Goal: Task Accomplishment & Management: Use online tool/utility

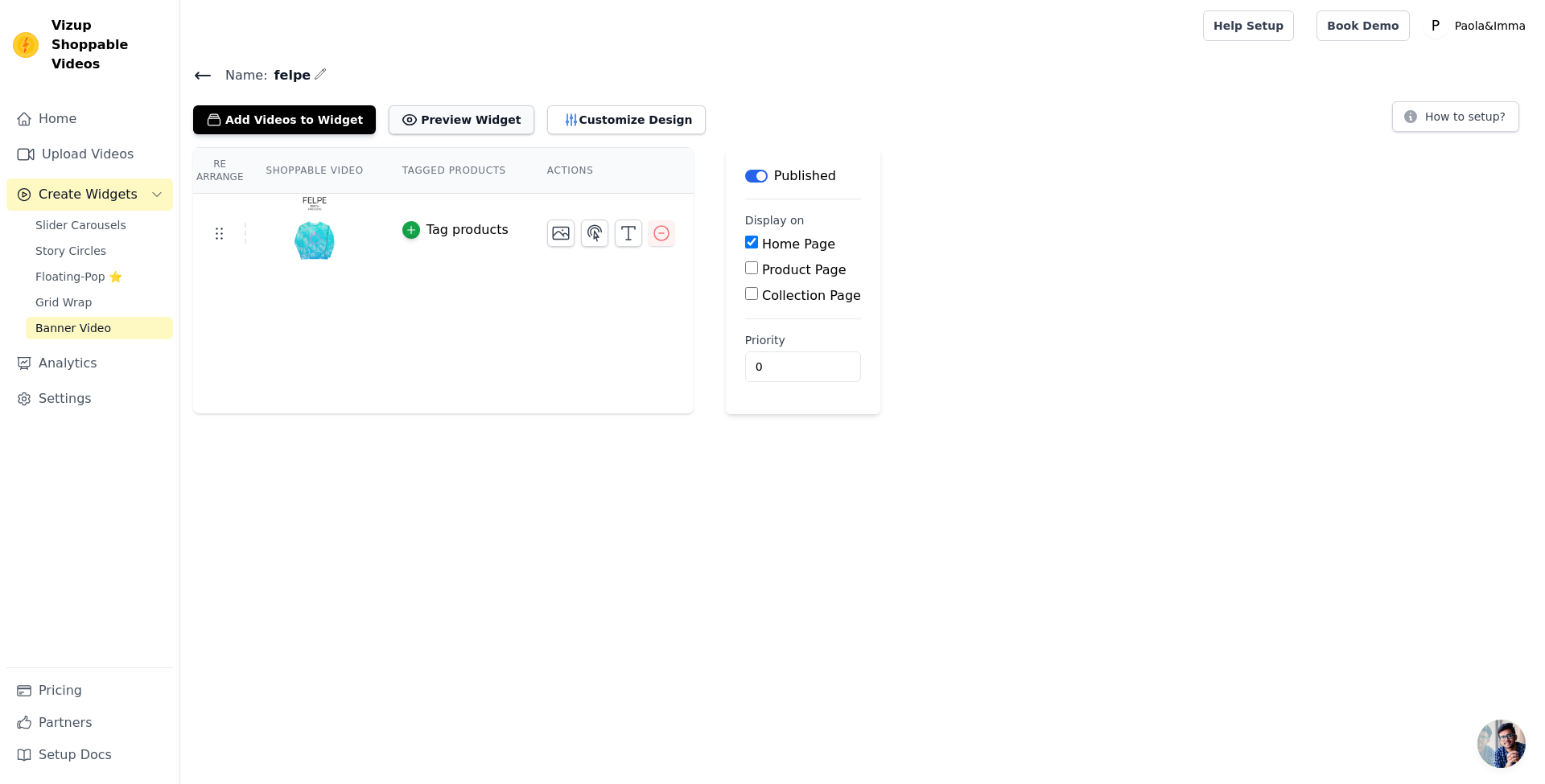
click at [453, 114] on button "Preview Widget" at bounding box center [460, 120] width 145 height 29
click at [591, 119] on button "Customize Design" at bounding box center [627, 120] width 159 height 29
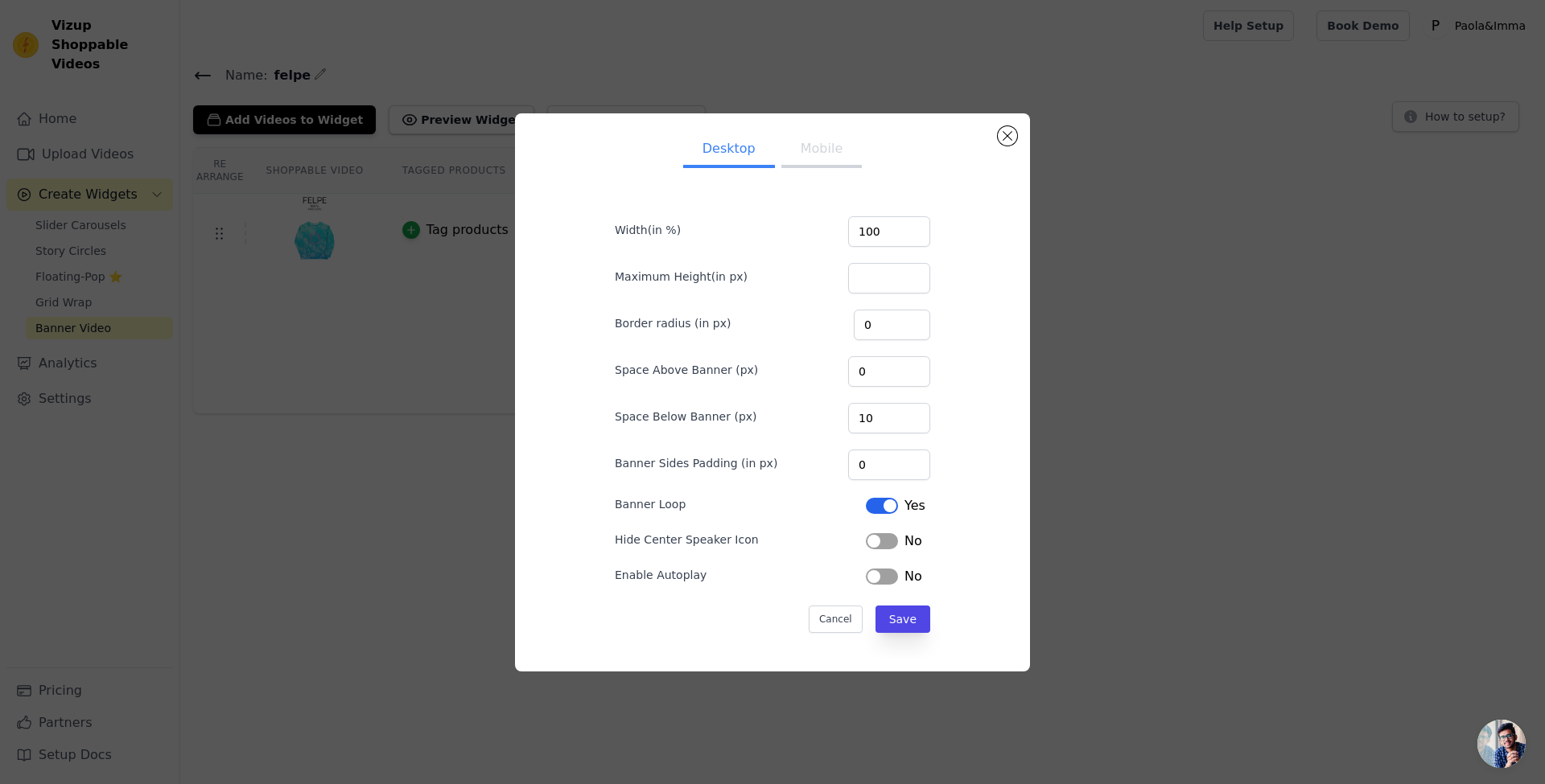
click at [877, 576] on button "Label" at bounding box center [882, 576] width 32 height 16
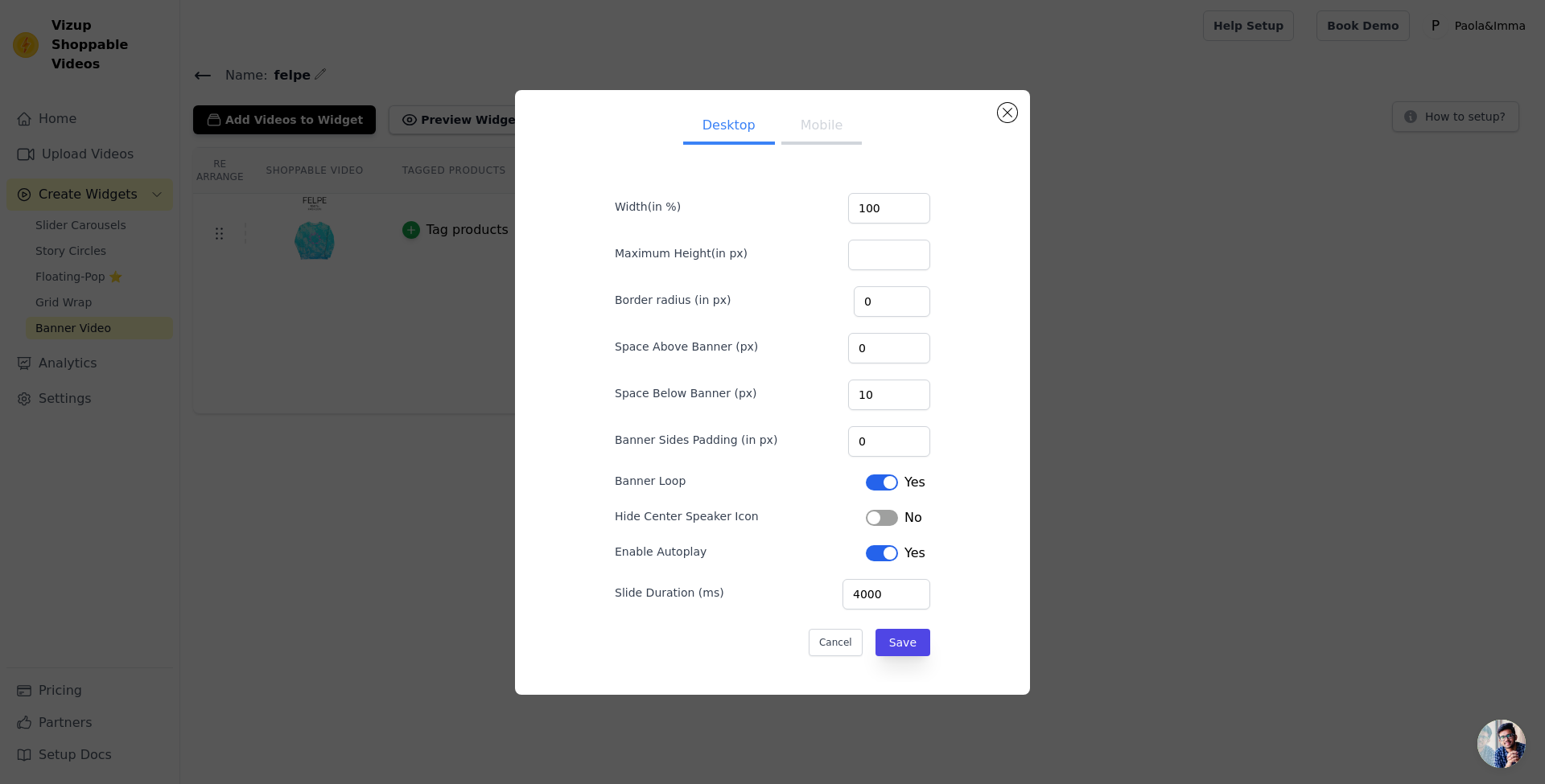
click at [866, 484] on button "Label" at bounding box center [882, 482] width 32 height 16
click at [802, 128] on button "Mobile" at bounding box center [821, 127] width 80 height 35
click at [738, 135] on button "Desktop" at bounding box center [729, 127] width 92 height 35
click at [901, 398] on input "9" at bounding box center [888, 395] width 82 height 30
click at [901, 398] on input "8" at bounding box center [888, 395] width 82 height 30
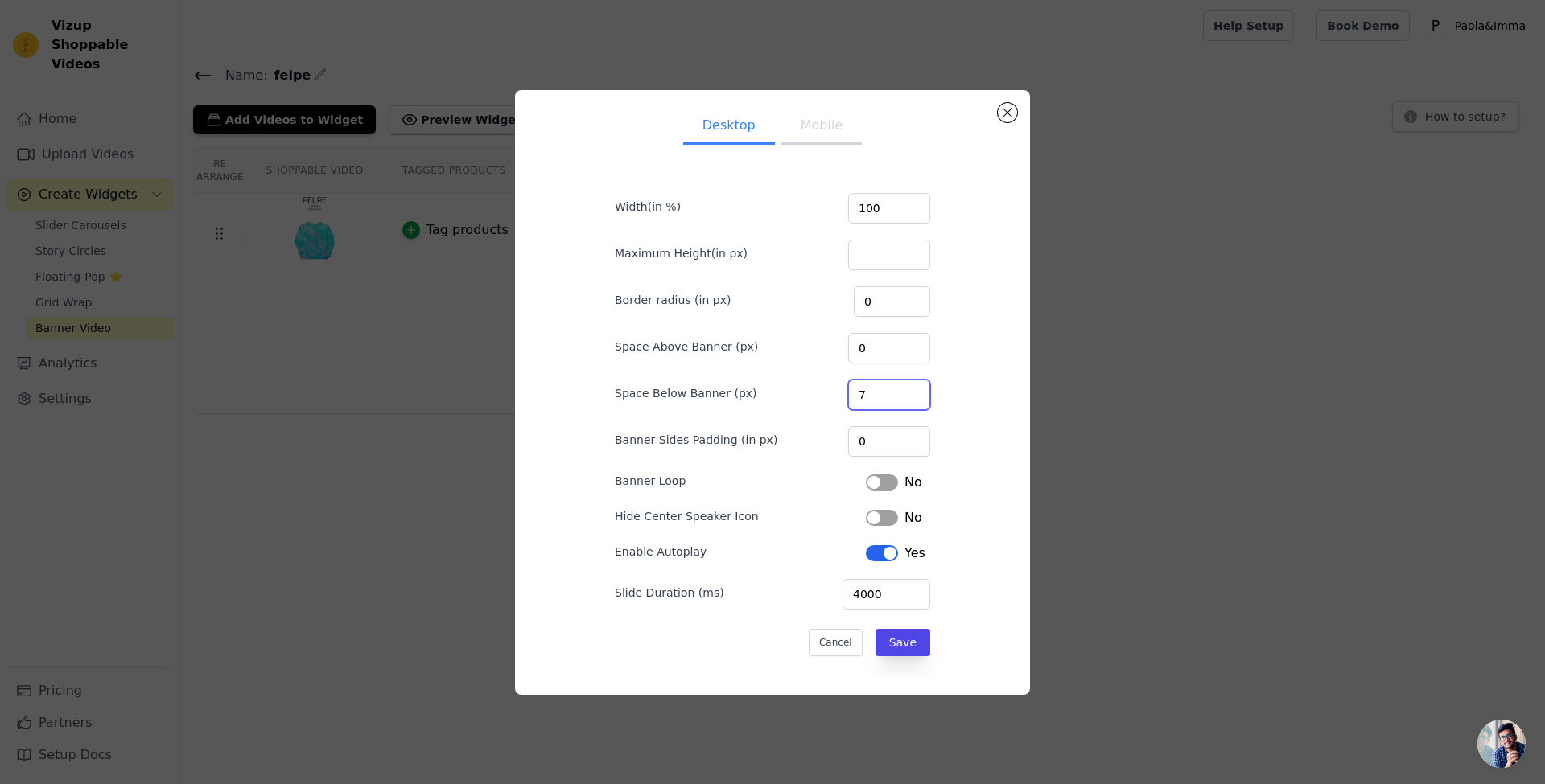
click at [901, 398] on input "7" at bounding box center [888, 395] width 82 height 30
click at [901, 398] on input "6" at bounding box center [888, 395] width 82 height 30
type input "5"
click at [901, 398] on input "5" at bounding box center [888, 395] width 82 height 30
click at [886, 213] on input "100" at bounding box center [888, 208] width 82 height 30
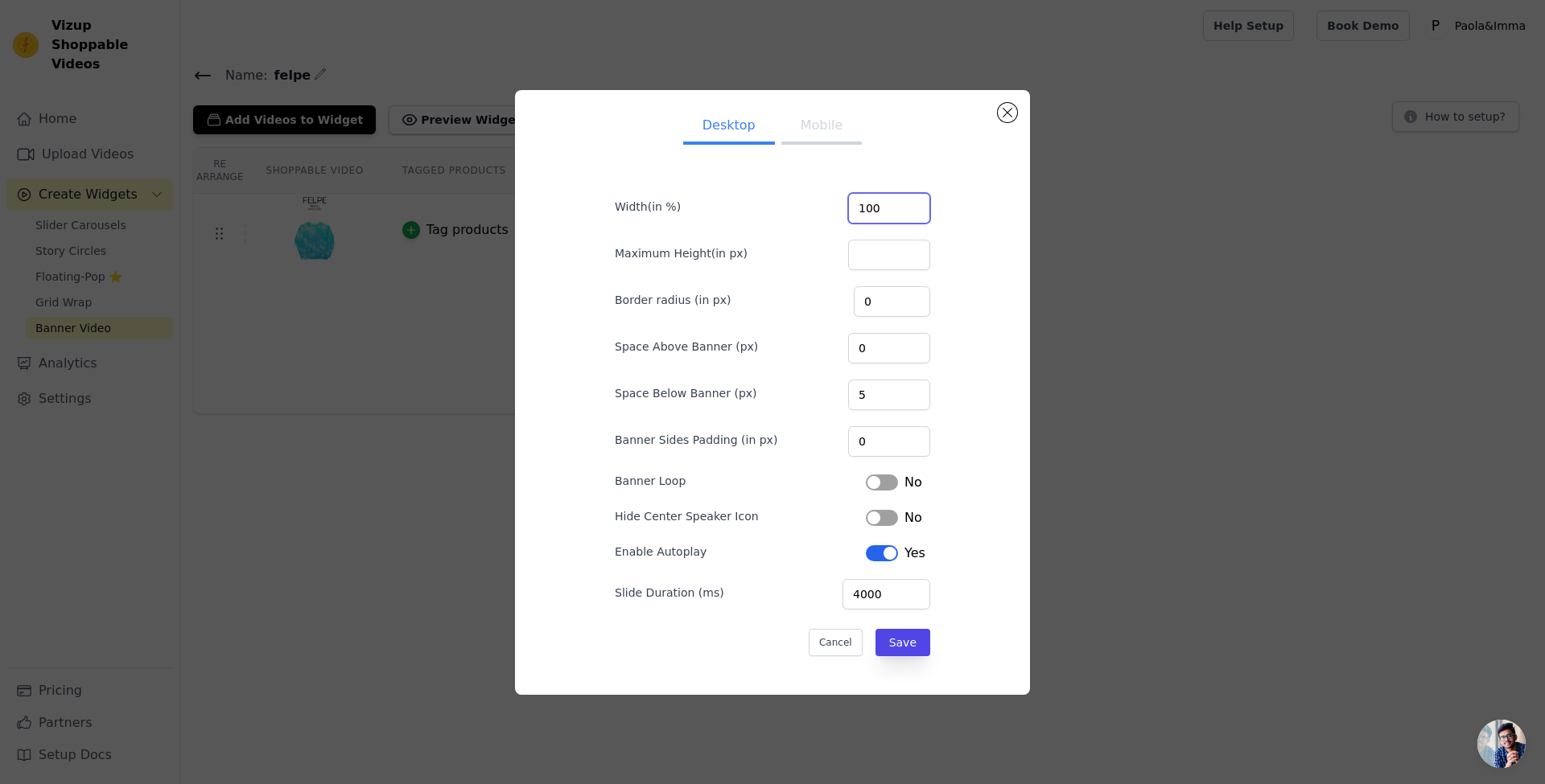
click at [905, 213] on input "100" at bounding box center [888, 208] width 82 height 30
click at [903, 213] on input "100" at bounding box center [888, 208] width 82 height 30
click at [902, 202] on input "101" at bounding box center [888, 208] width 82 height 30
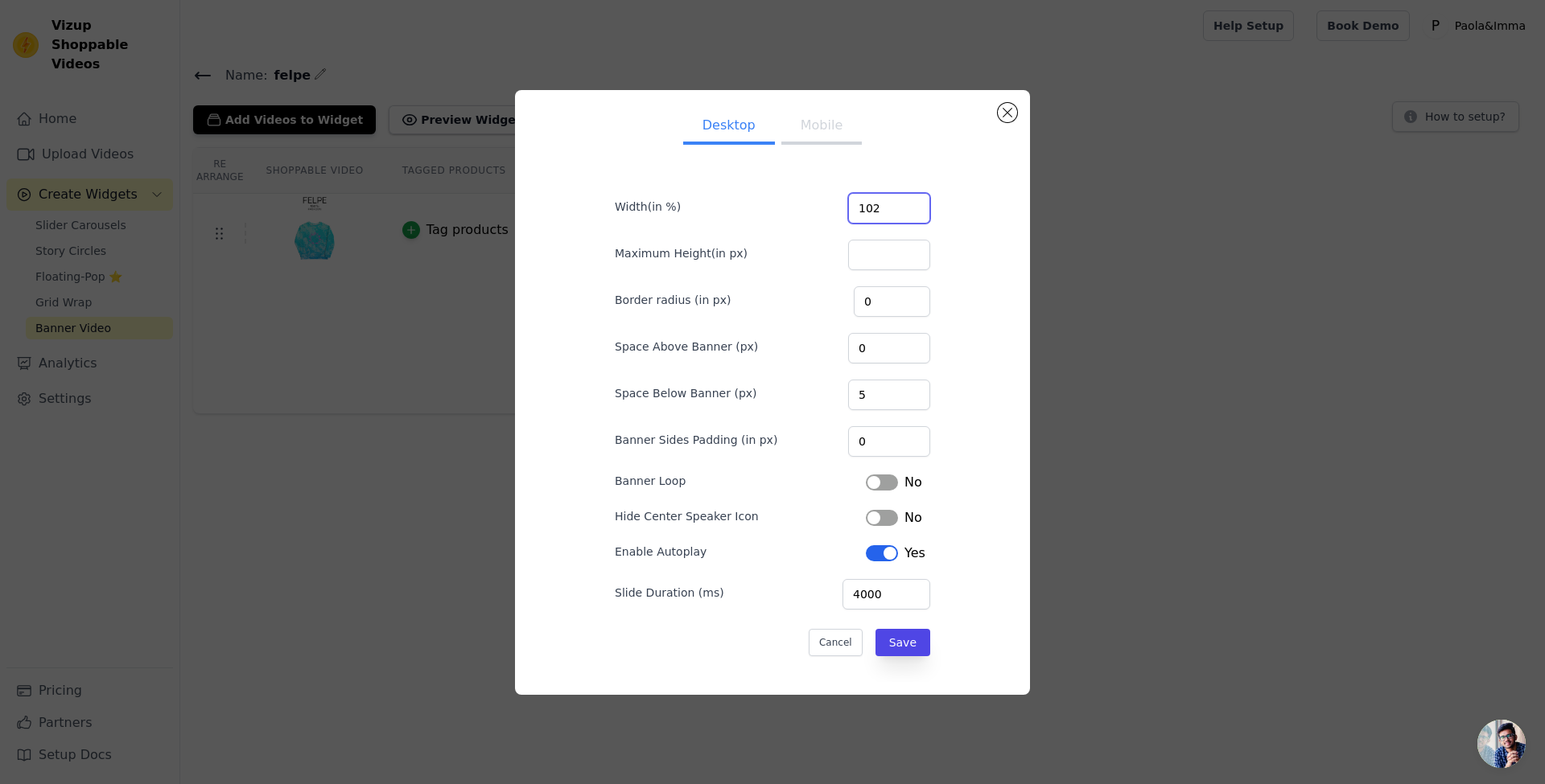
click at [903, 203] on input "102" at bounding box center [888, 208] width 82 height 30
click at [901, 219] on input "102" at bounding box center [888, 208] width 82 height 30
click at [904, 212] on input "101" at bounding box center [888, 208] width 82 height 30
type input "100"
click at [904, 212] on input "100" at bounding box center [888, 208] width 82 height 30
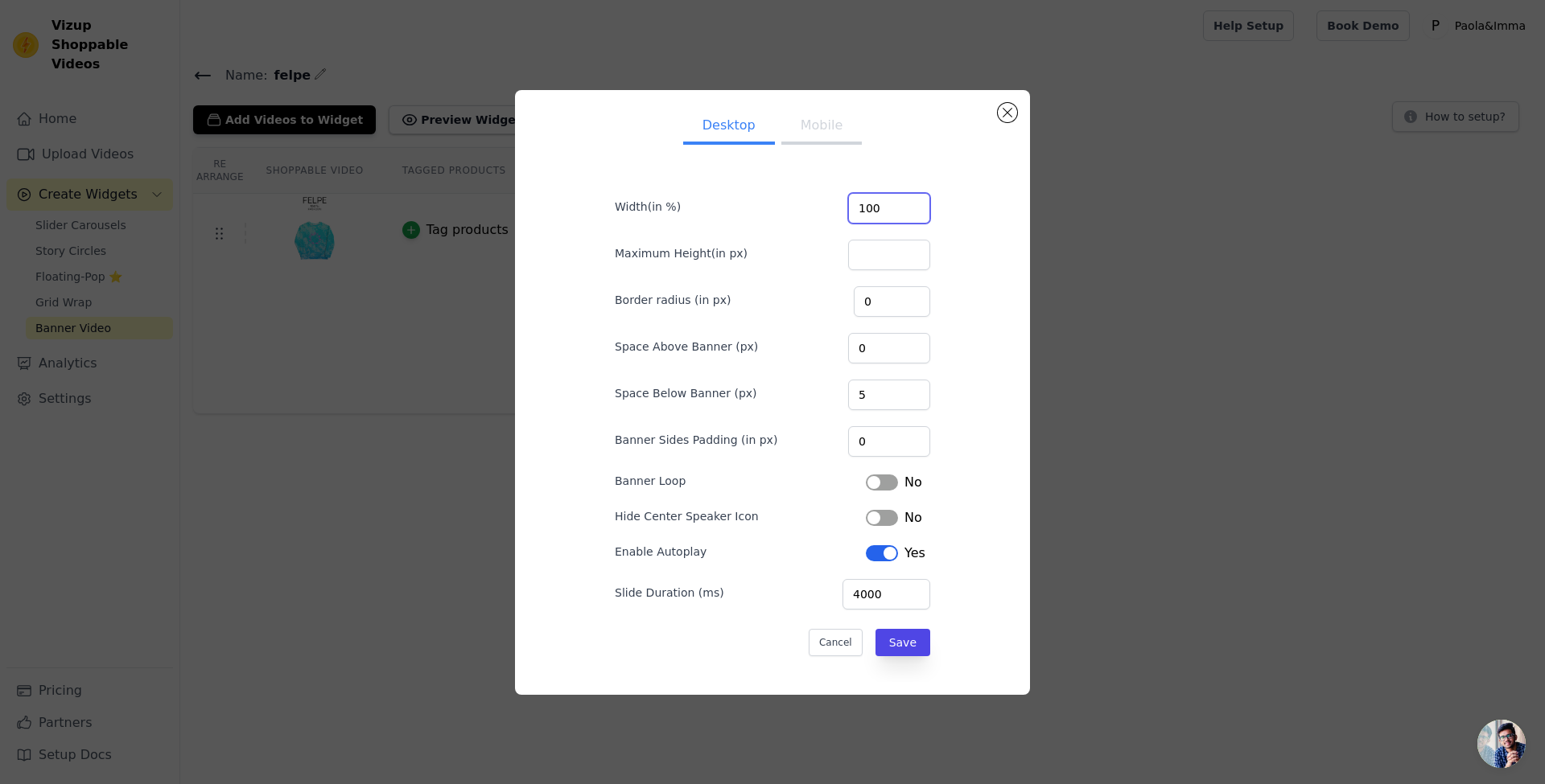
click at [904, 212] on input "100" at bounding box center [888, 208] width 82 height 30
click at [828, 129] on button "Mobile" at bounding box center [821, 127] width 80 height 35
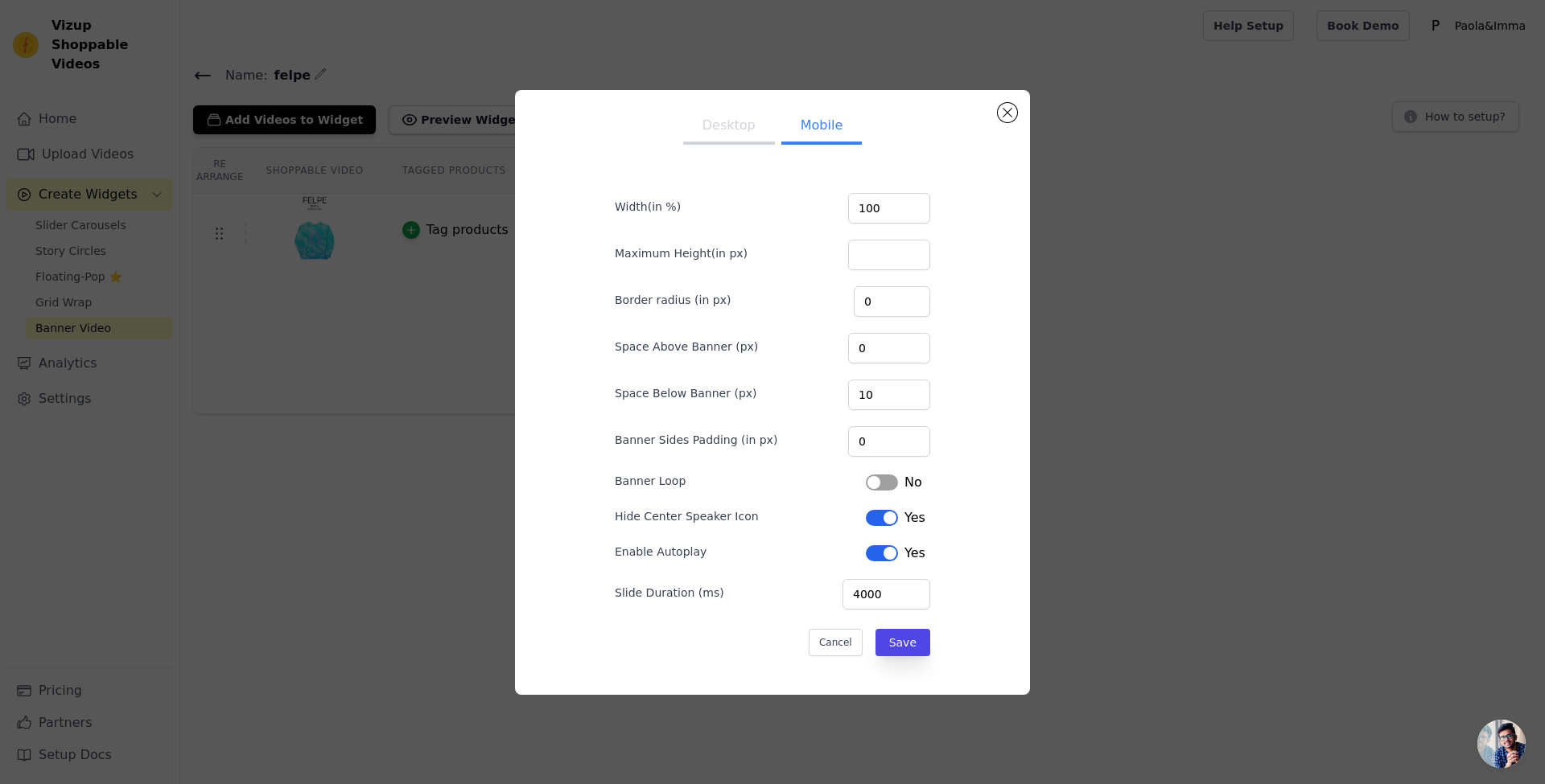
click at [866, 518] on button "Label" at bounding box center [882, 518] width 32 height 16
click at [887, 648] on button "Save" at bounding box center [902, 642] width 55 height 27
click at [266, 382] on div "Desktop Mobile Width(in %) 100 Maximum Height(in px) Border radius (in px) 0 Sp…" at bounding box center [772, 392] width 1493 height 656
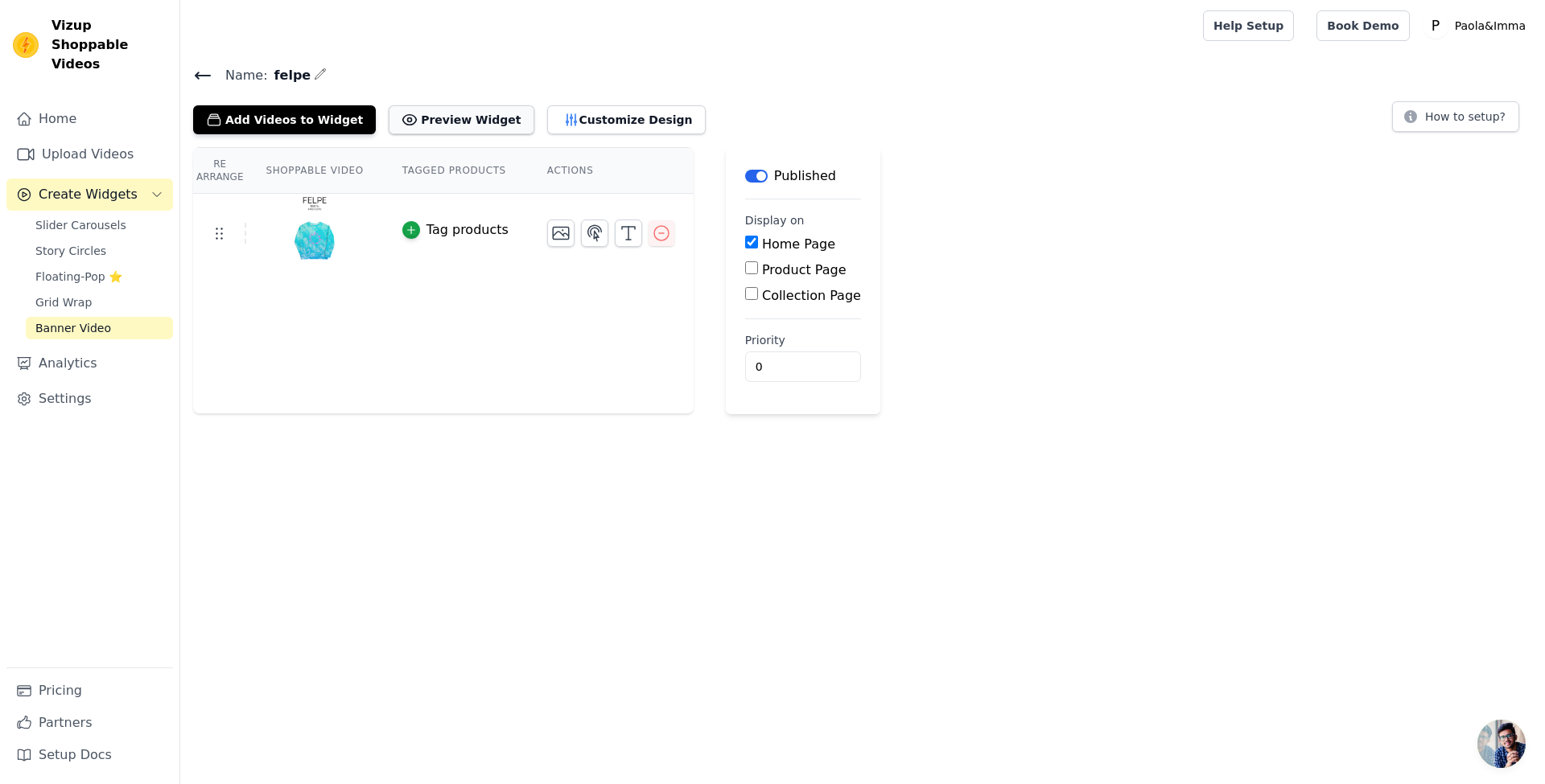
click at [432, 116] on button "Preview Widget" at bounding box center [460, 120] width 145 height 29
click at [130, 316] on link "Banner Video" at bounding box center [99, 328] width 147 height 23
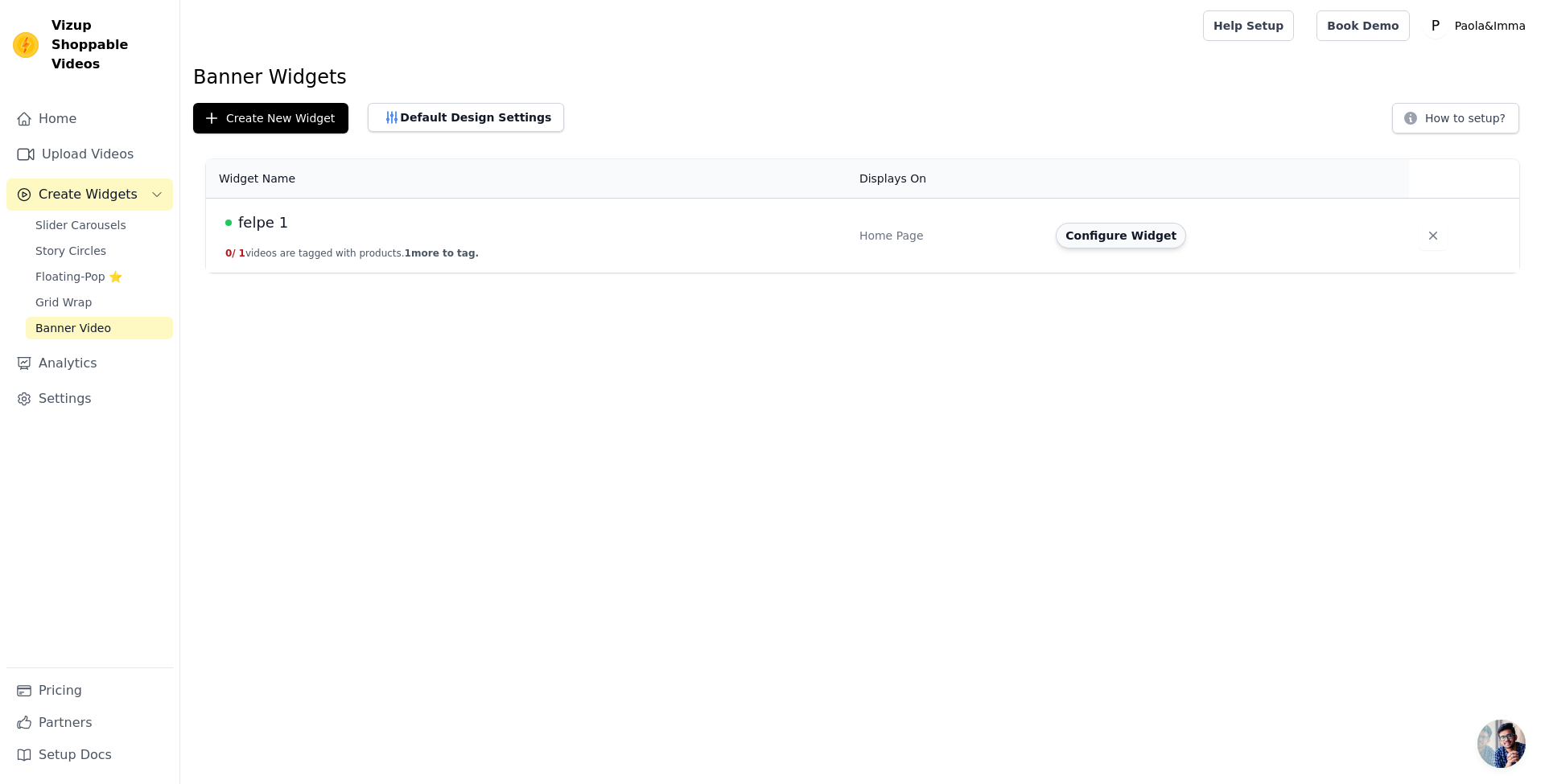
click at [1078, 228] on button "Configure Widget" at bounding box center [1121, 235] width 130 height 26
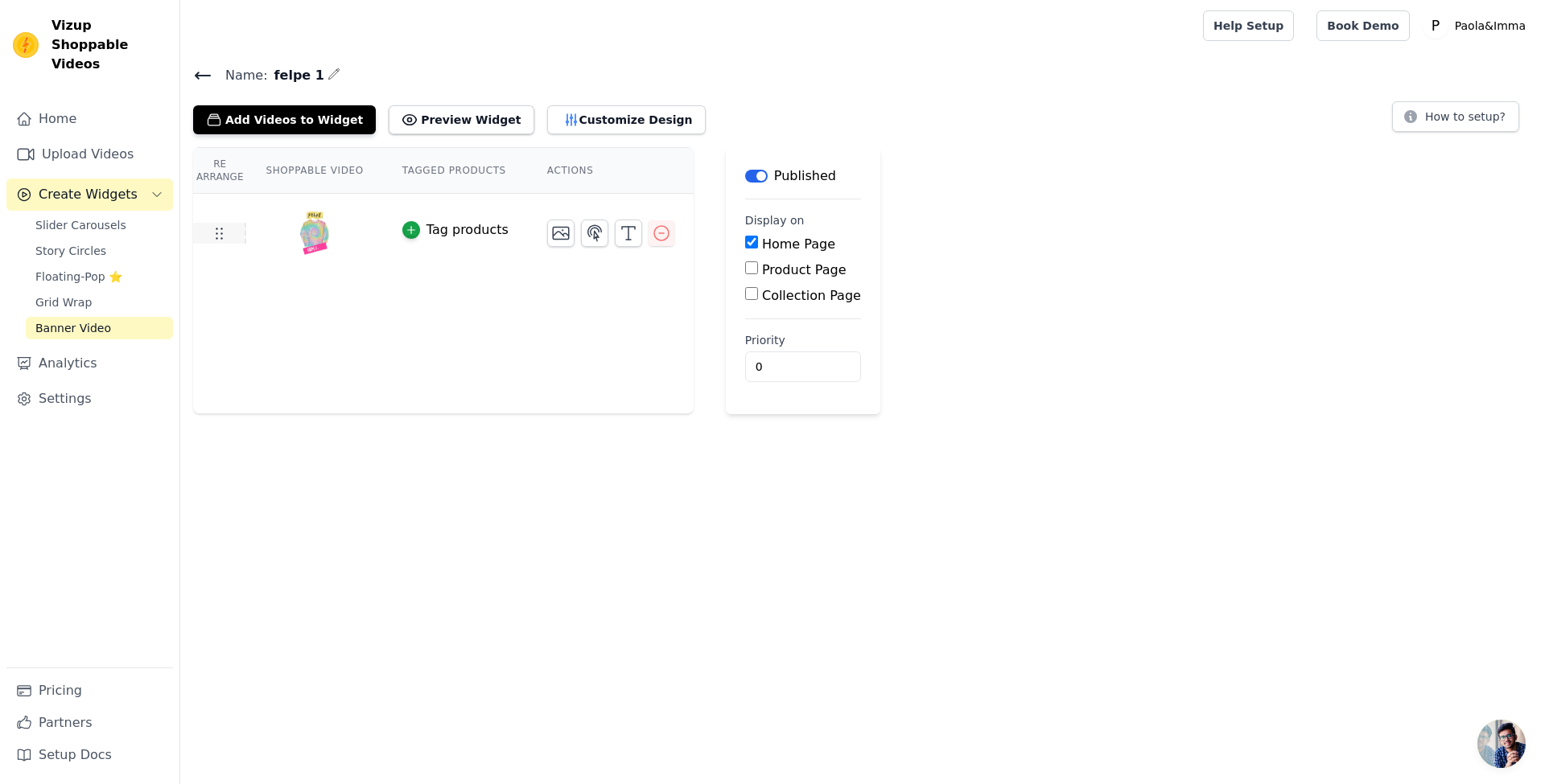
click at [222, 234] on icon at bounding box center [218, 233] width 19 height 19
click at [305, 230] on img at bounding box center [315, 233] width 45 height 77
click at [463, 116] on button "Preview Widget" at bounding box center [460, 120] width 145 height 29
click at [100, 217] on span "Slider Carousels" at bounding box center [80, 225] width 91 height 16
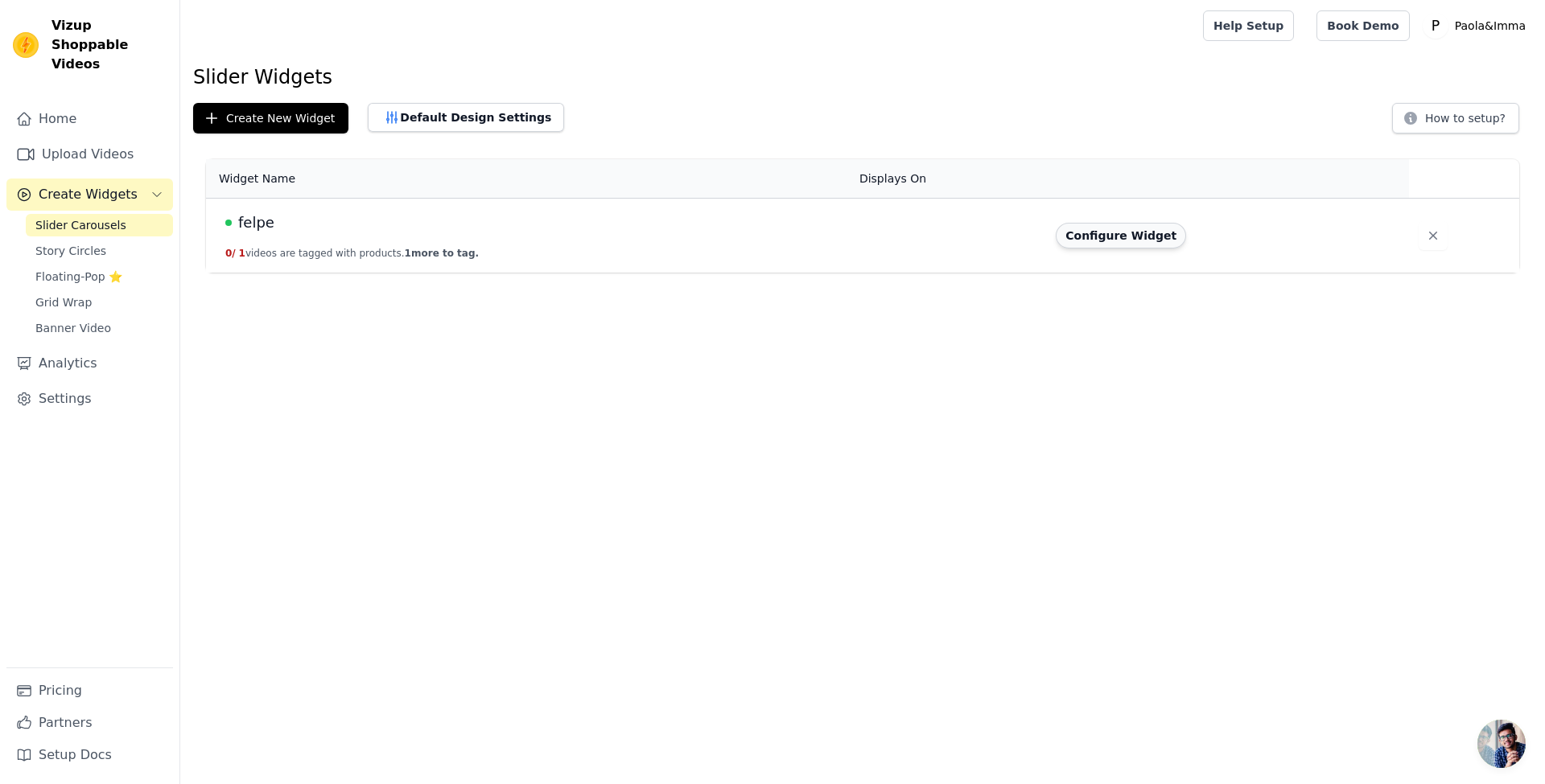
click at [1064, 227] on button "Configure Widget" at bounding box center [1121, 235] width 130 height 26
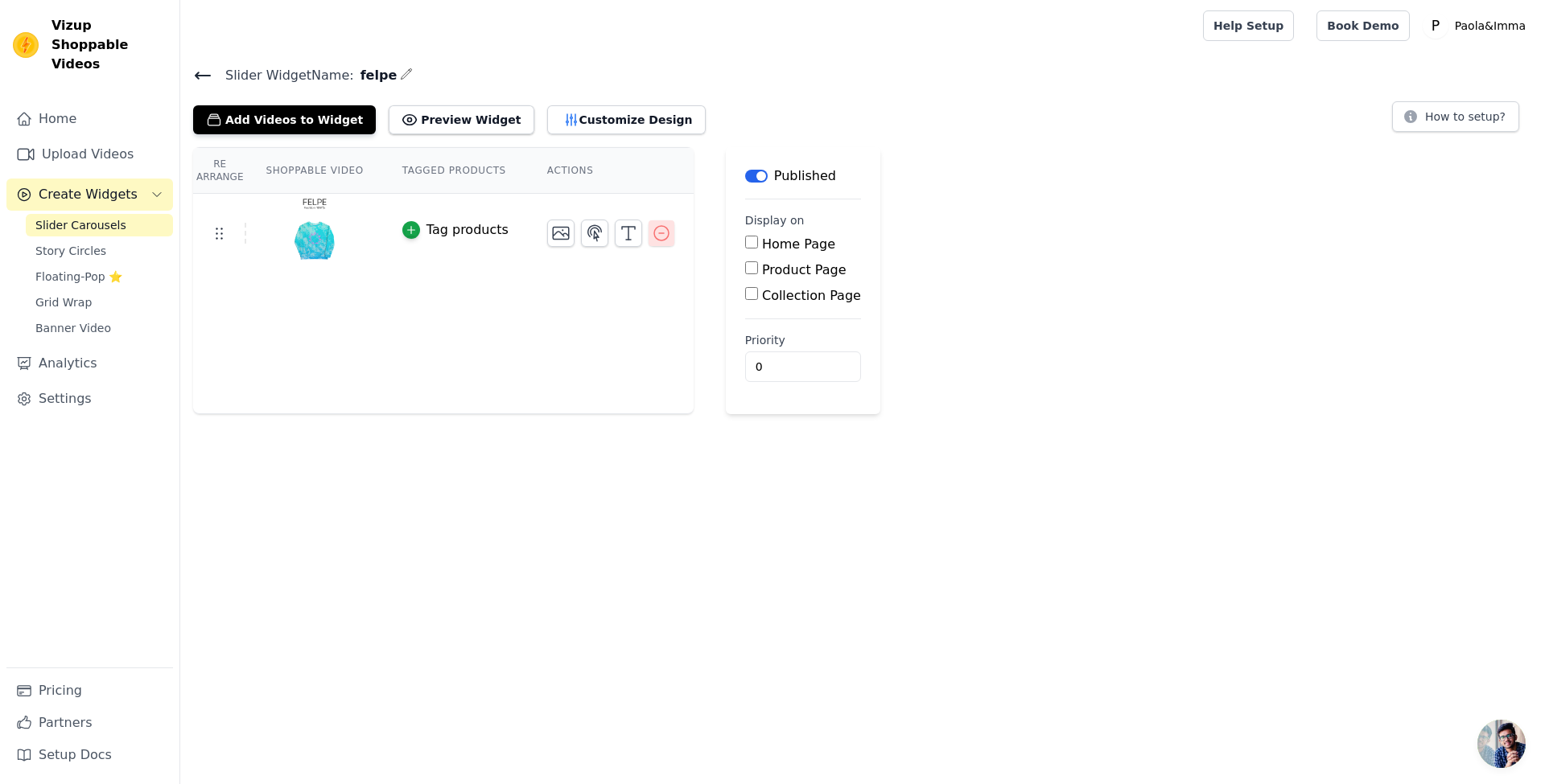
click at [648, 221] on button "button" at bounding box center [661, 232] width 26 height 26
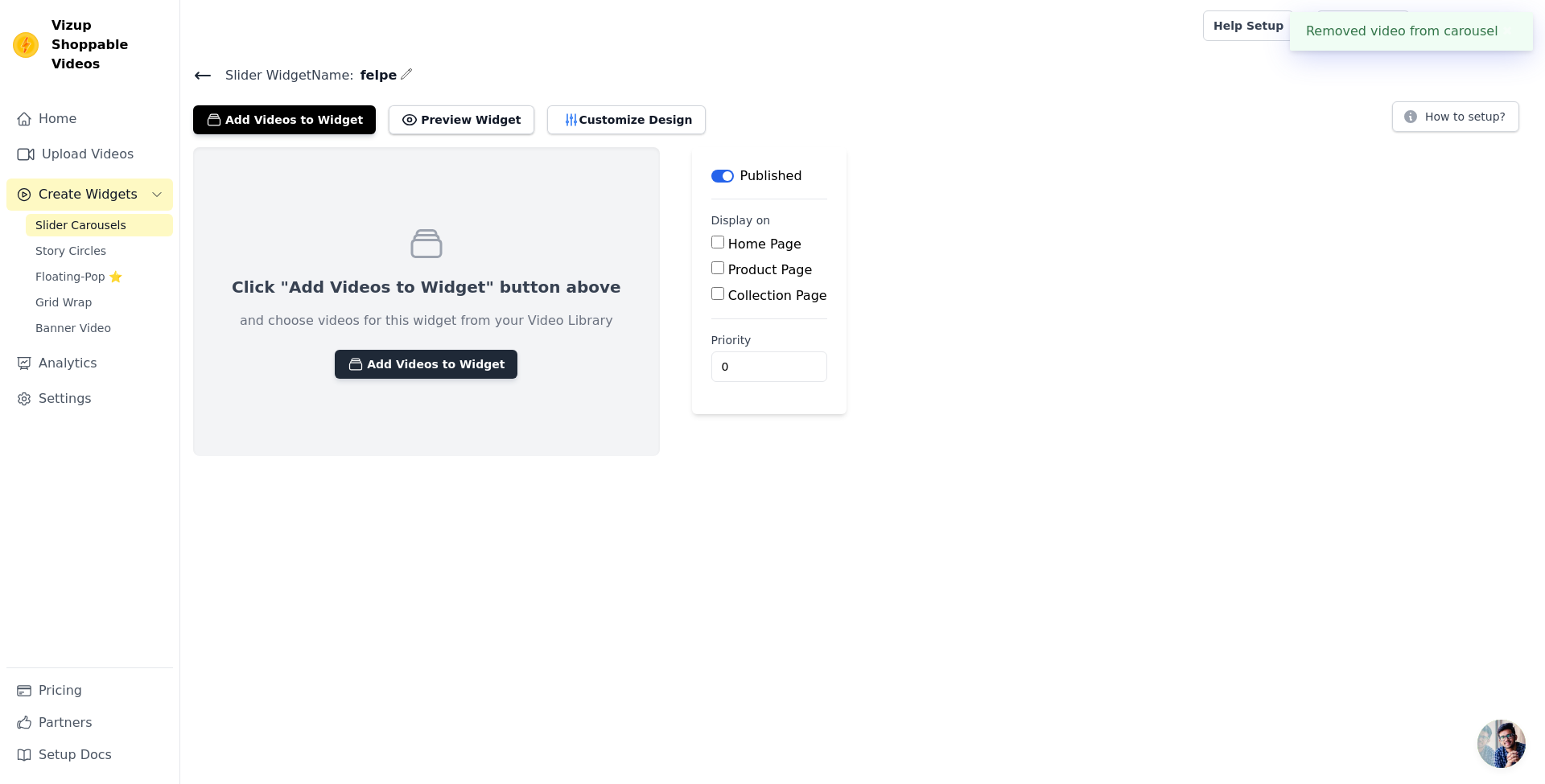
click at [436, 359] on button "Add Videos to Widget" at bounding box center [425, 364] width 182 height 29
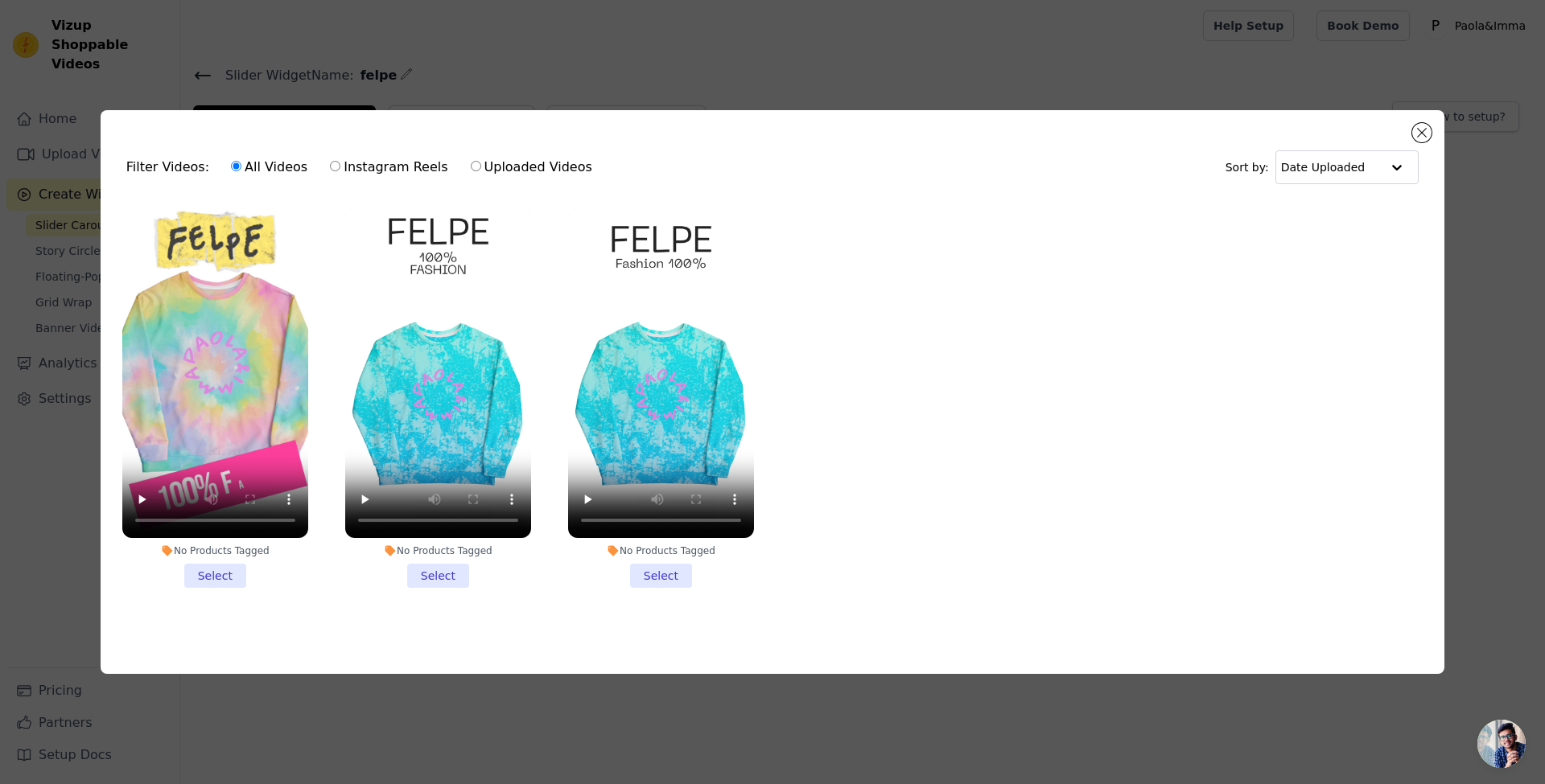
click at [210, 576] on li "No Products Tagged Select" at bounding box center [215, 398] width 186 height 381
click at [0, 0] on input "No Products Tagged Select" at bounding box center [0, 0] width 0 height 0
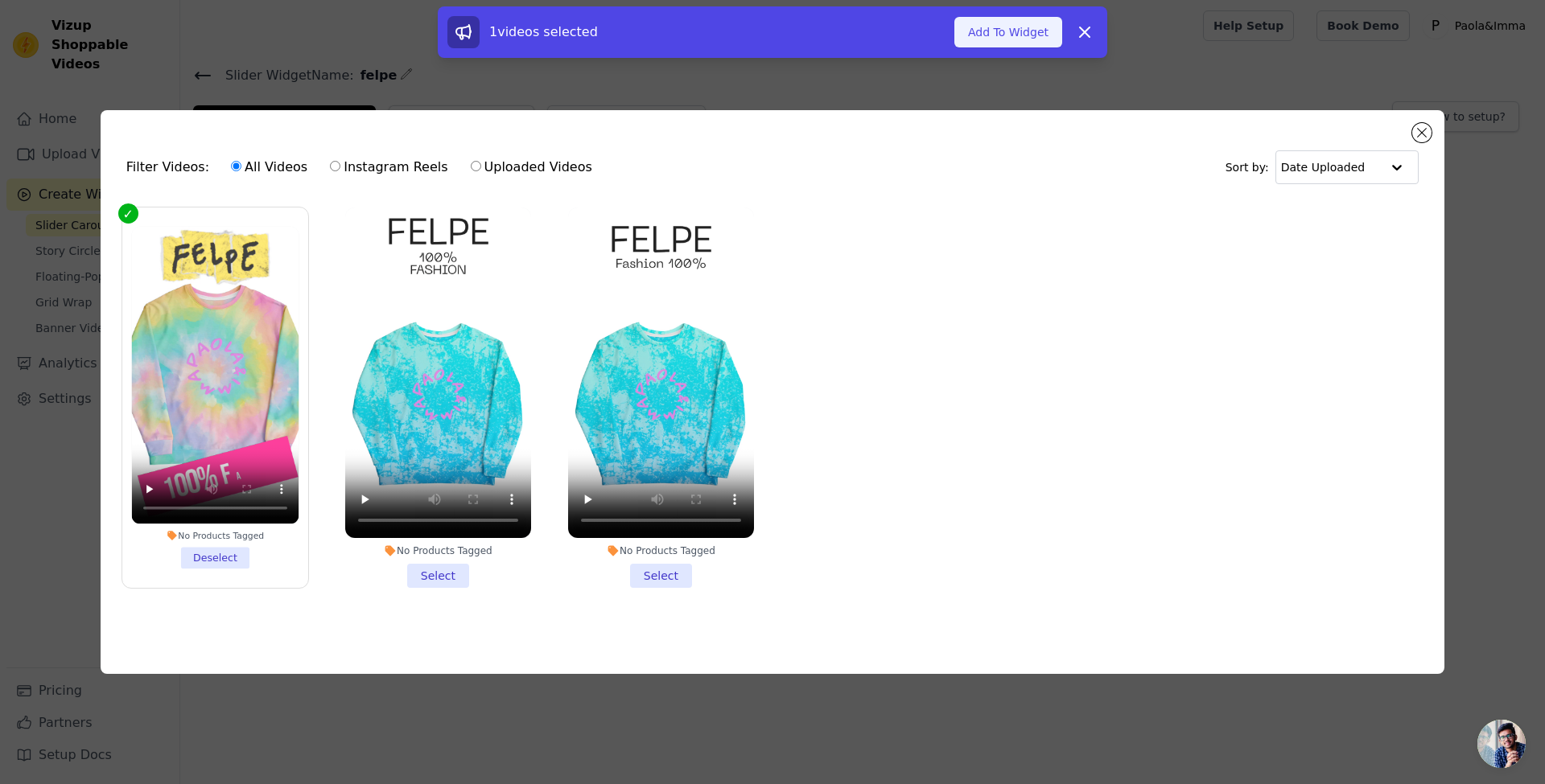
click at [1000, 28] on button "Add To Widget" at bounding box center [1008, 32] width 108 height 30
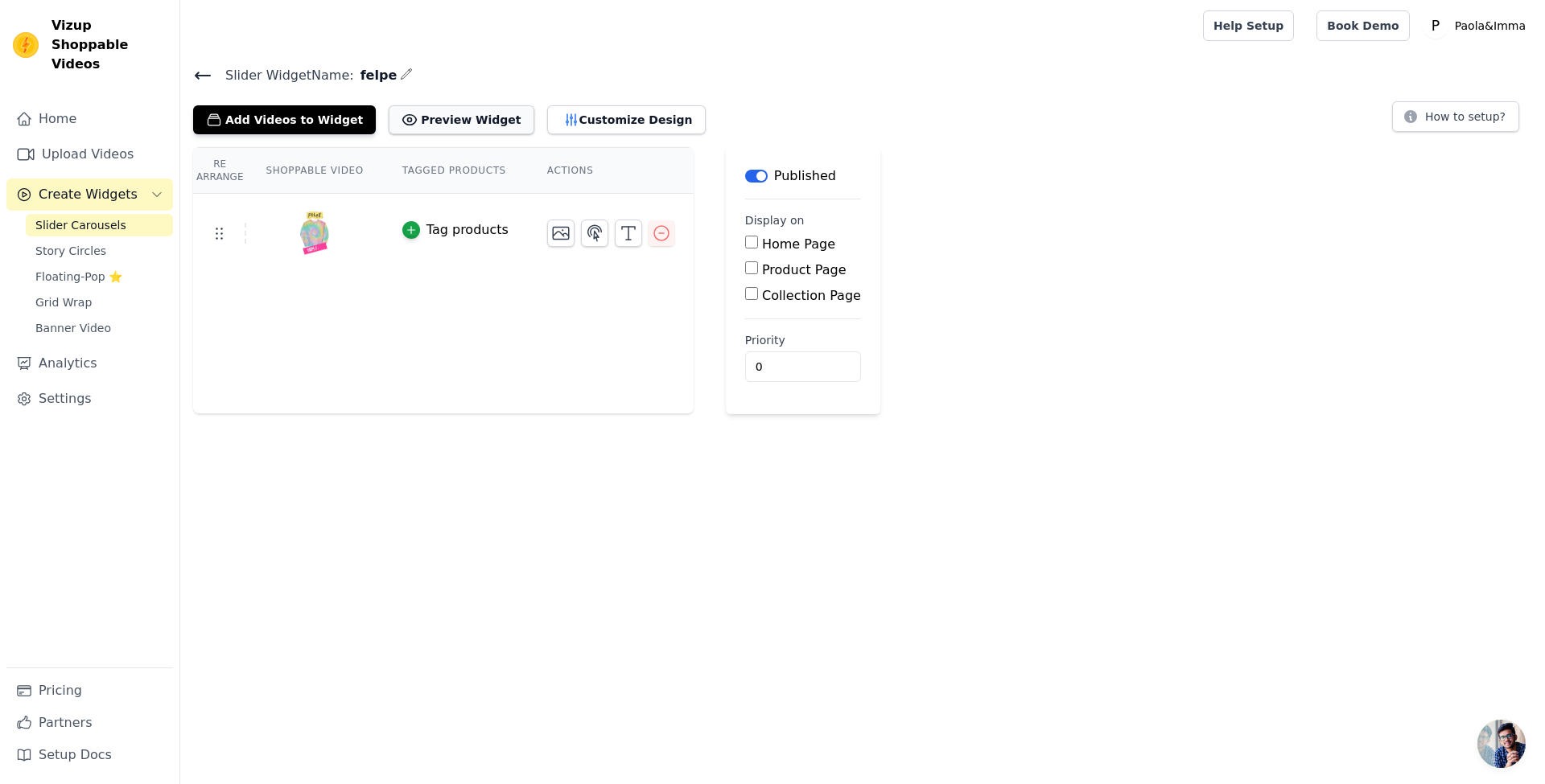
click at [461, 116] on button "Preview Widget" at bounding box center [460, 120] width 145 height 29
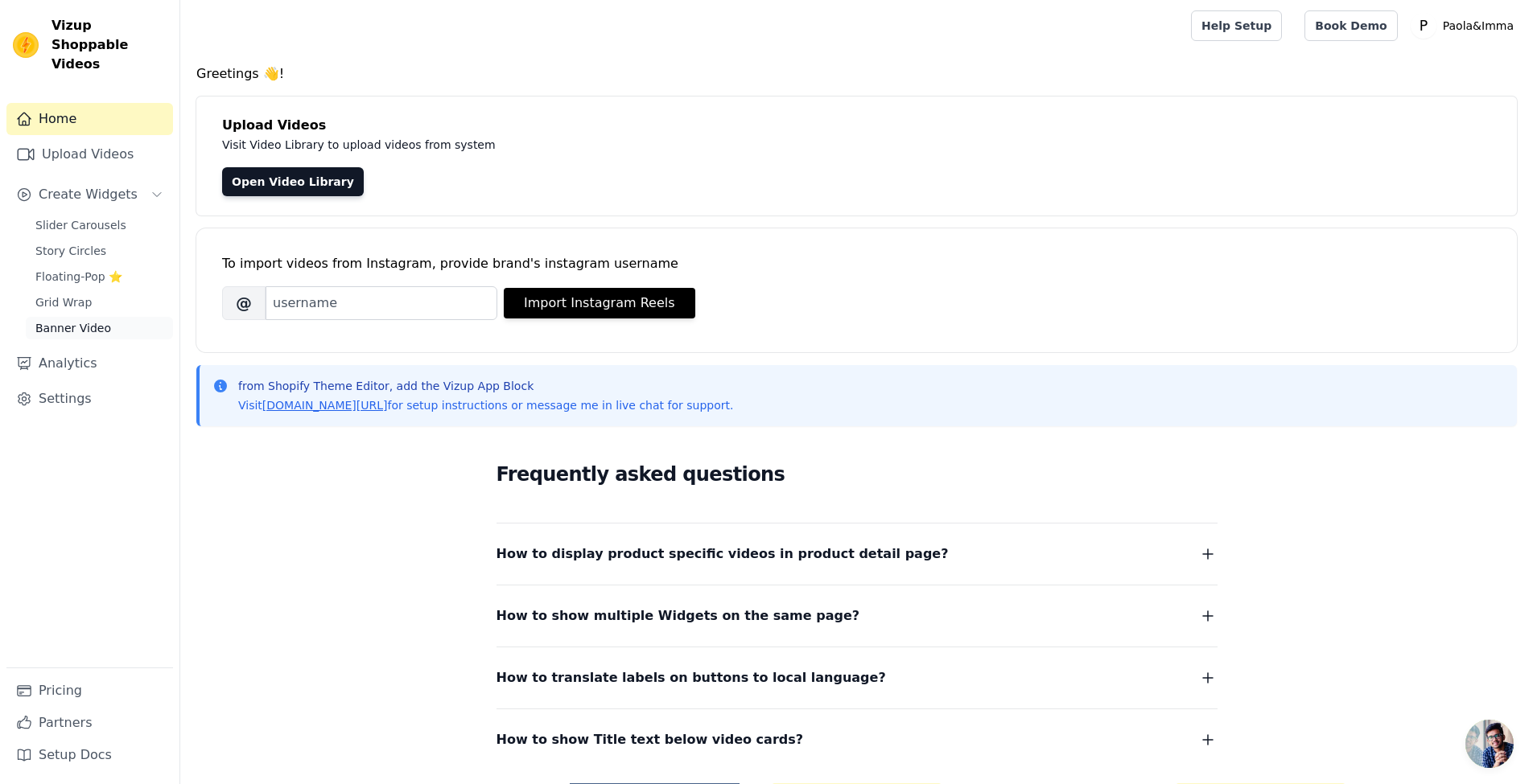
click at [75, 320] on span "Banner Video" at bounding box center [73, 328] width 76 height 16
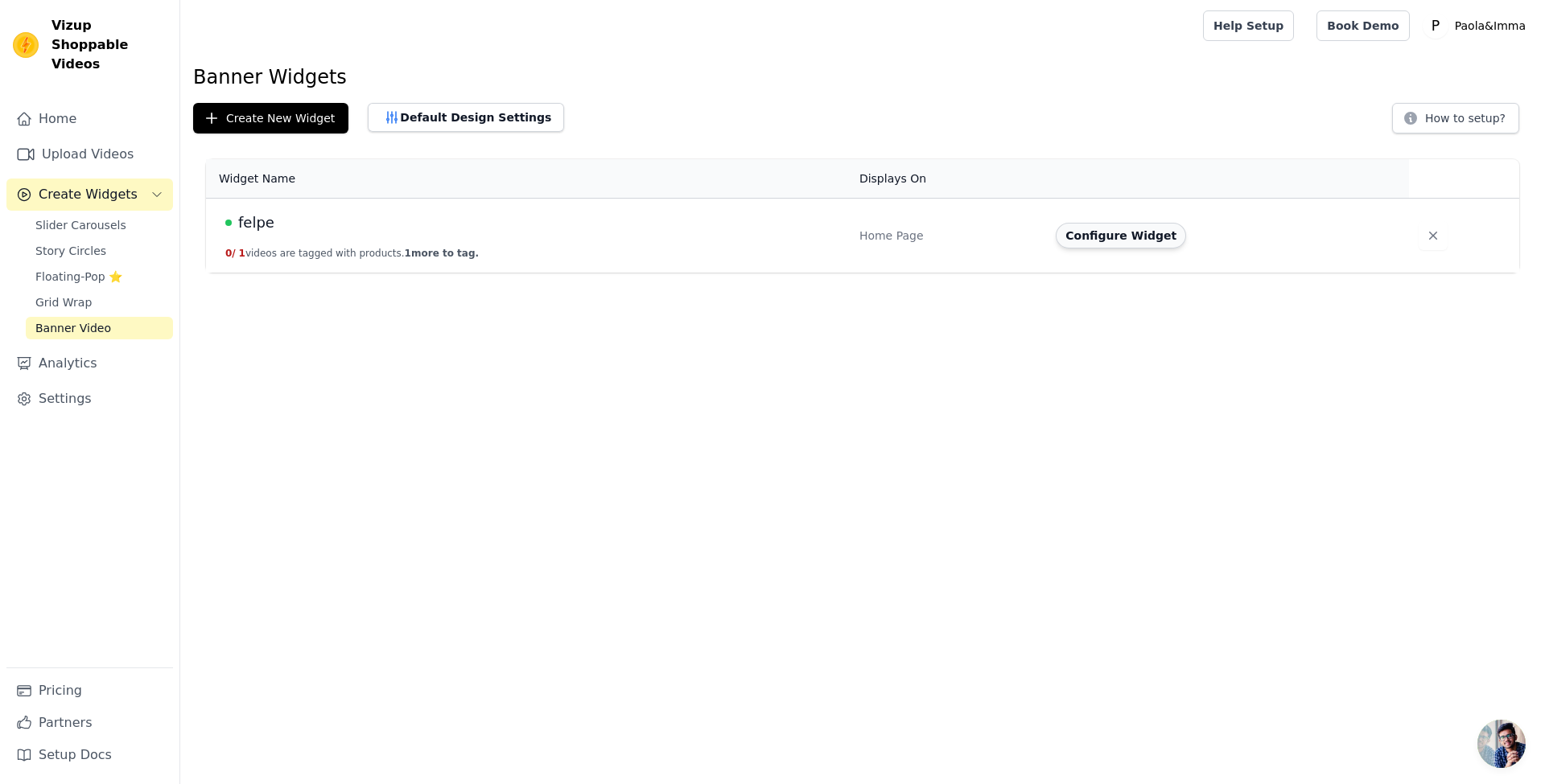
click at [1090, 240] on button "Configure Widget" at bounding box center [1121, 235] width 130 height 26
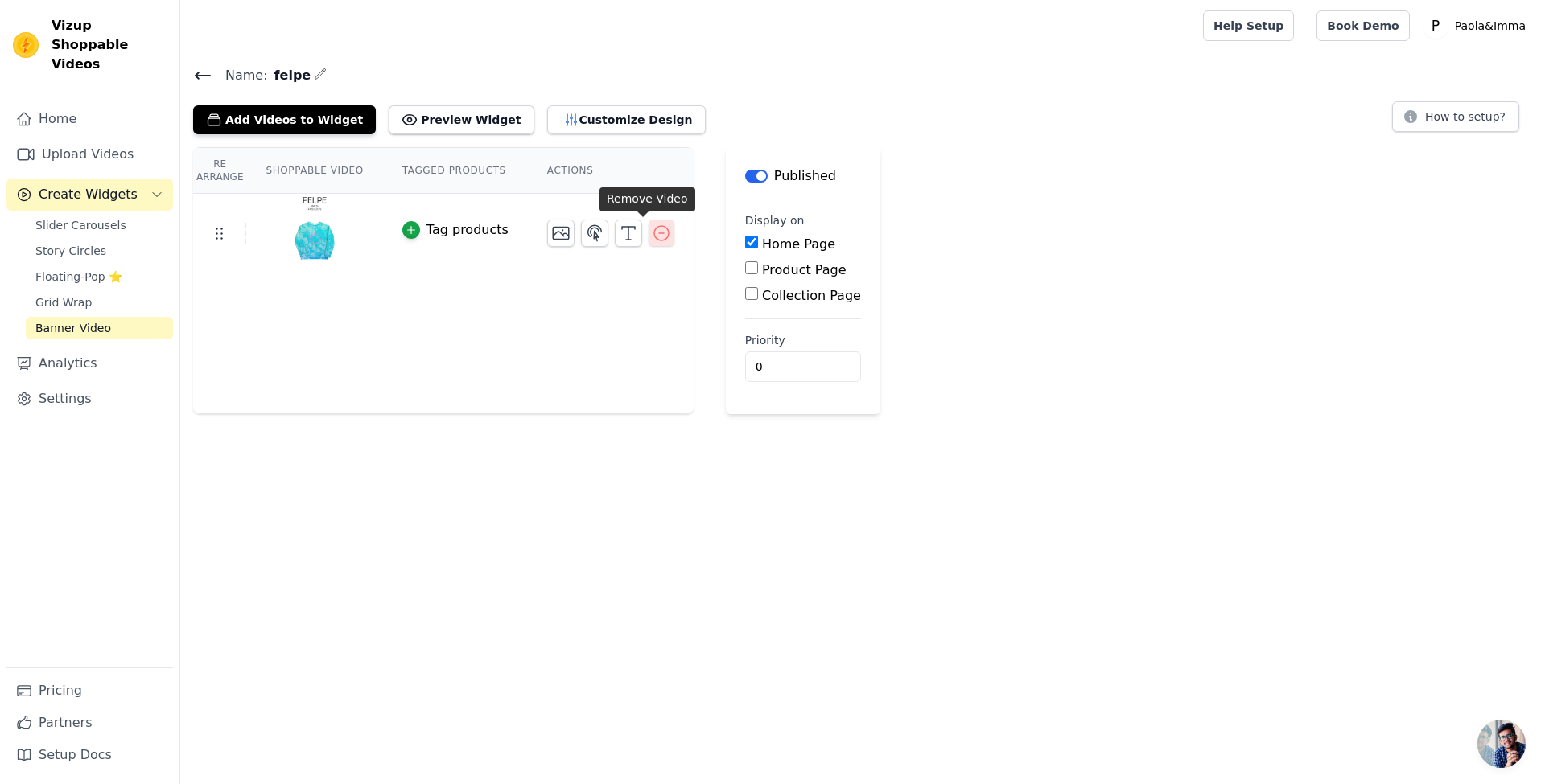
click at [652, 234] on icon "button" at bounding box center [661, 233] width 19 height 19
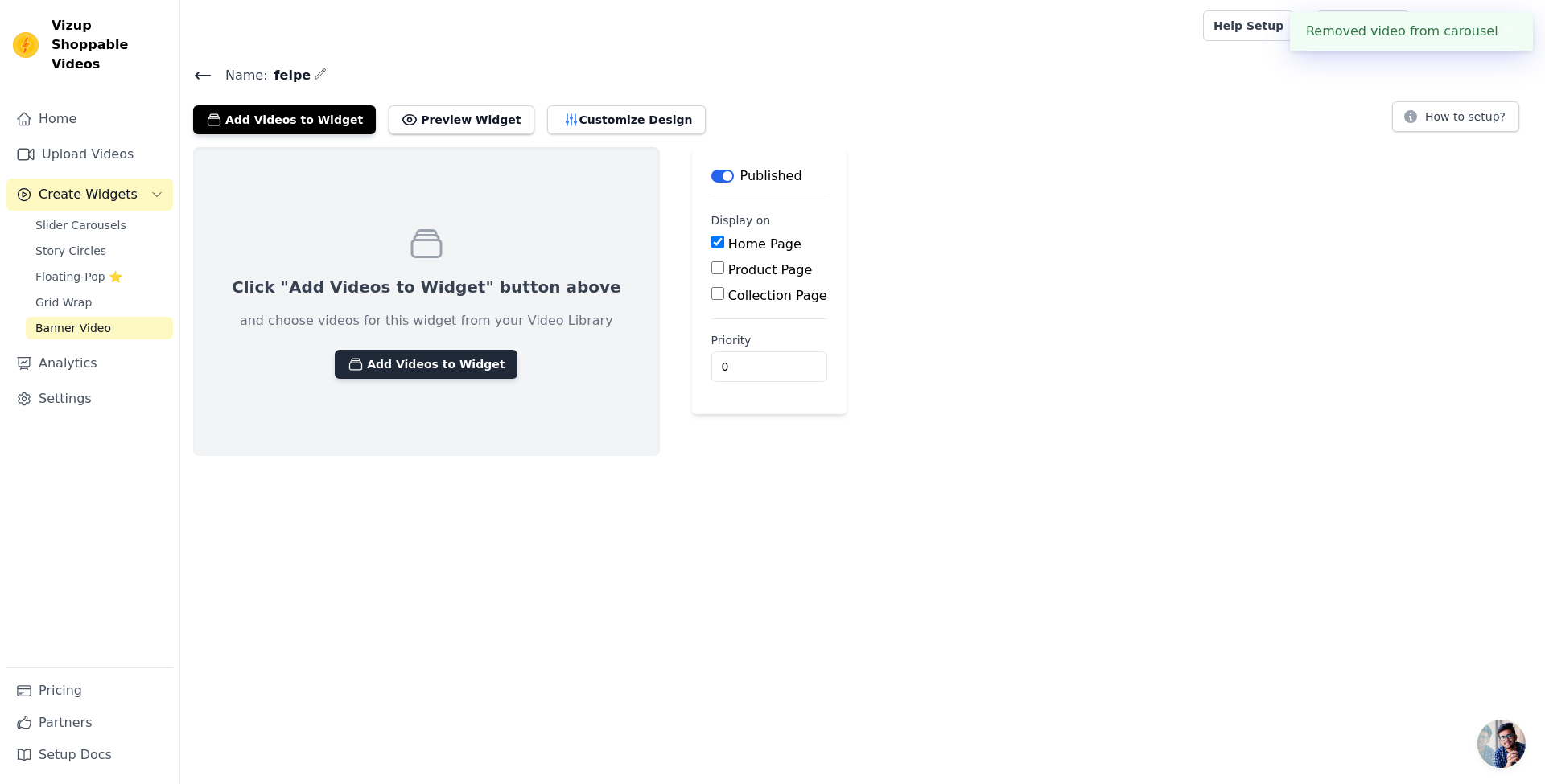
click at [429, 355] on button "Add Videos to Widget" at bounding box center [425, 364] width 182 height 29
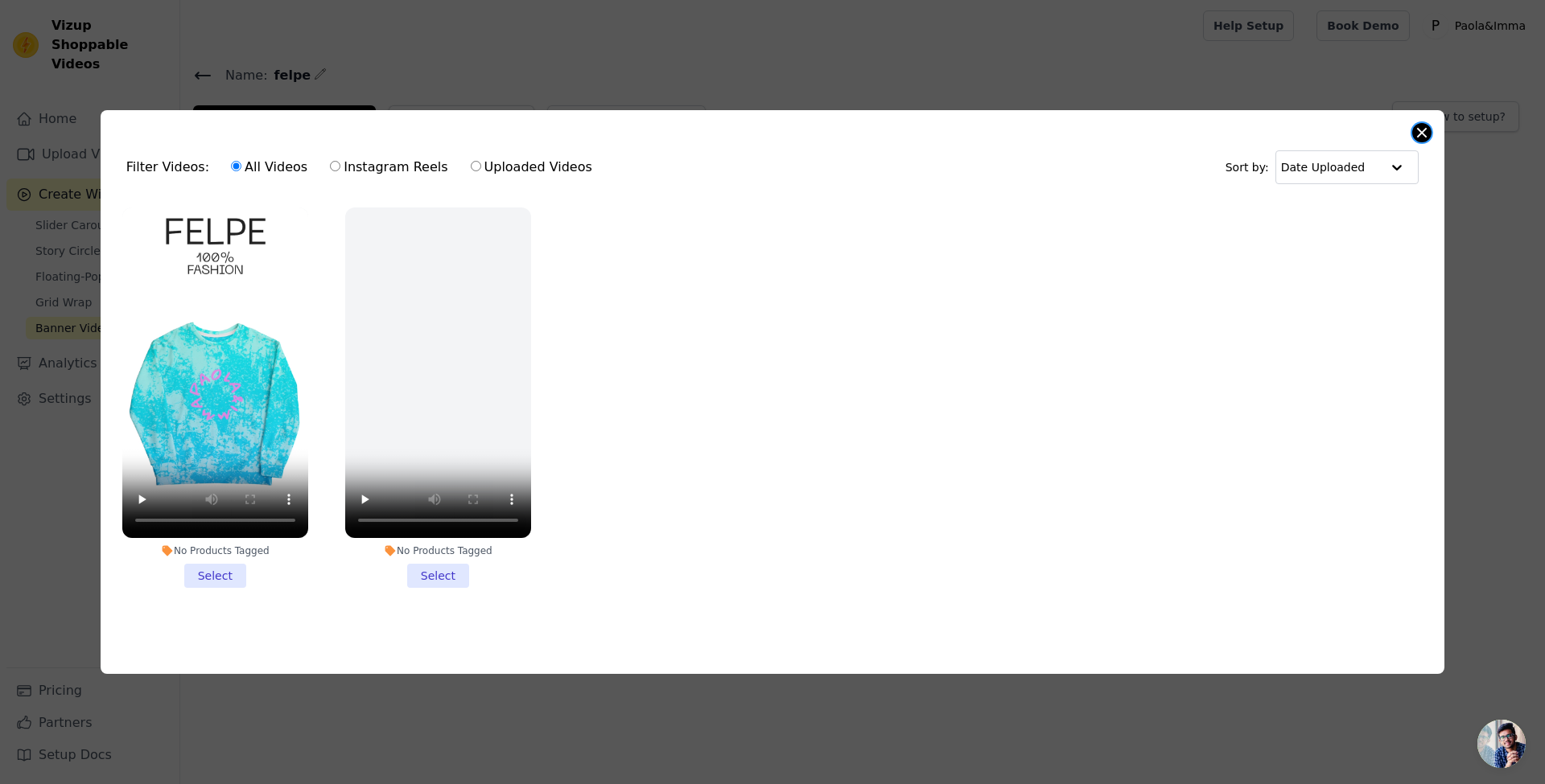
click at [1416, 131] on button "Close modal" at bounding box center [1421, 132] width 19 height 19
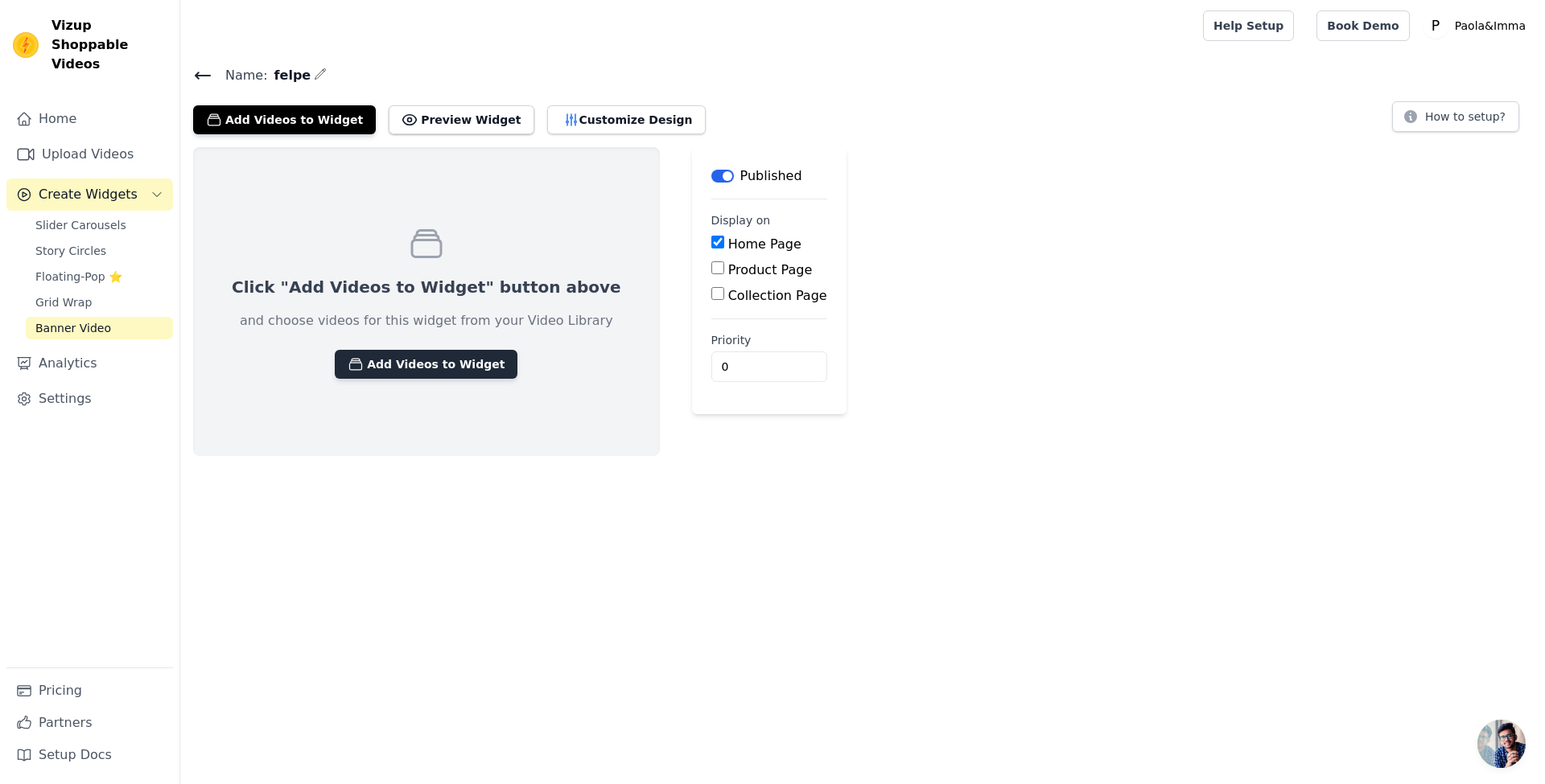
click at [435, 371] on button "Add Videos to Widget" at bounding box center [425, 364] width 182 height 29
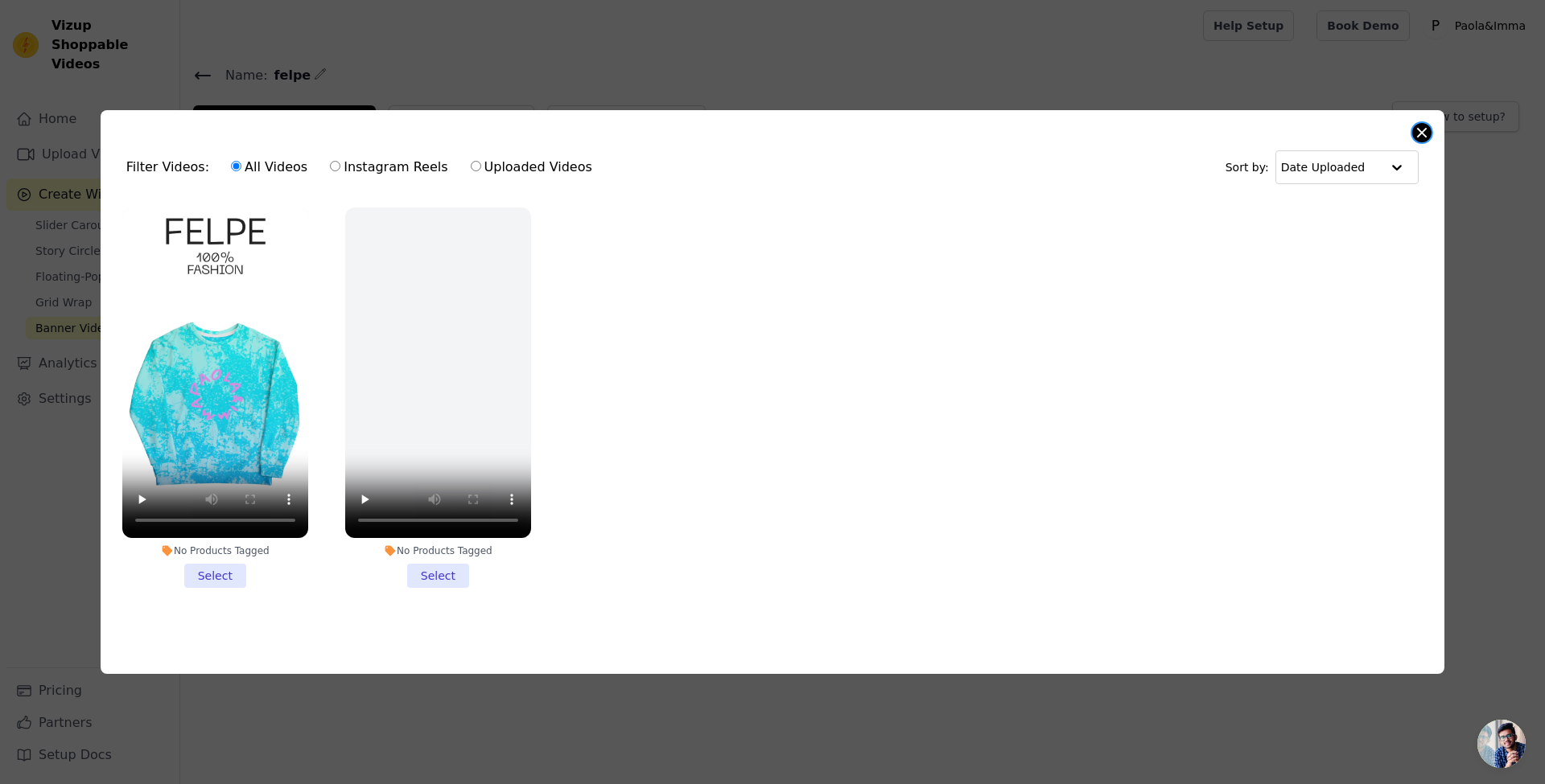
click at [1425, 131] on button "Close modal" at bounding box center [1421, 132] width 19 height 19
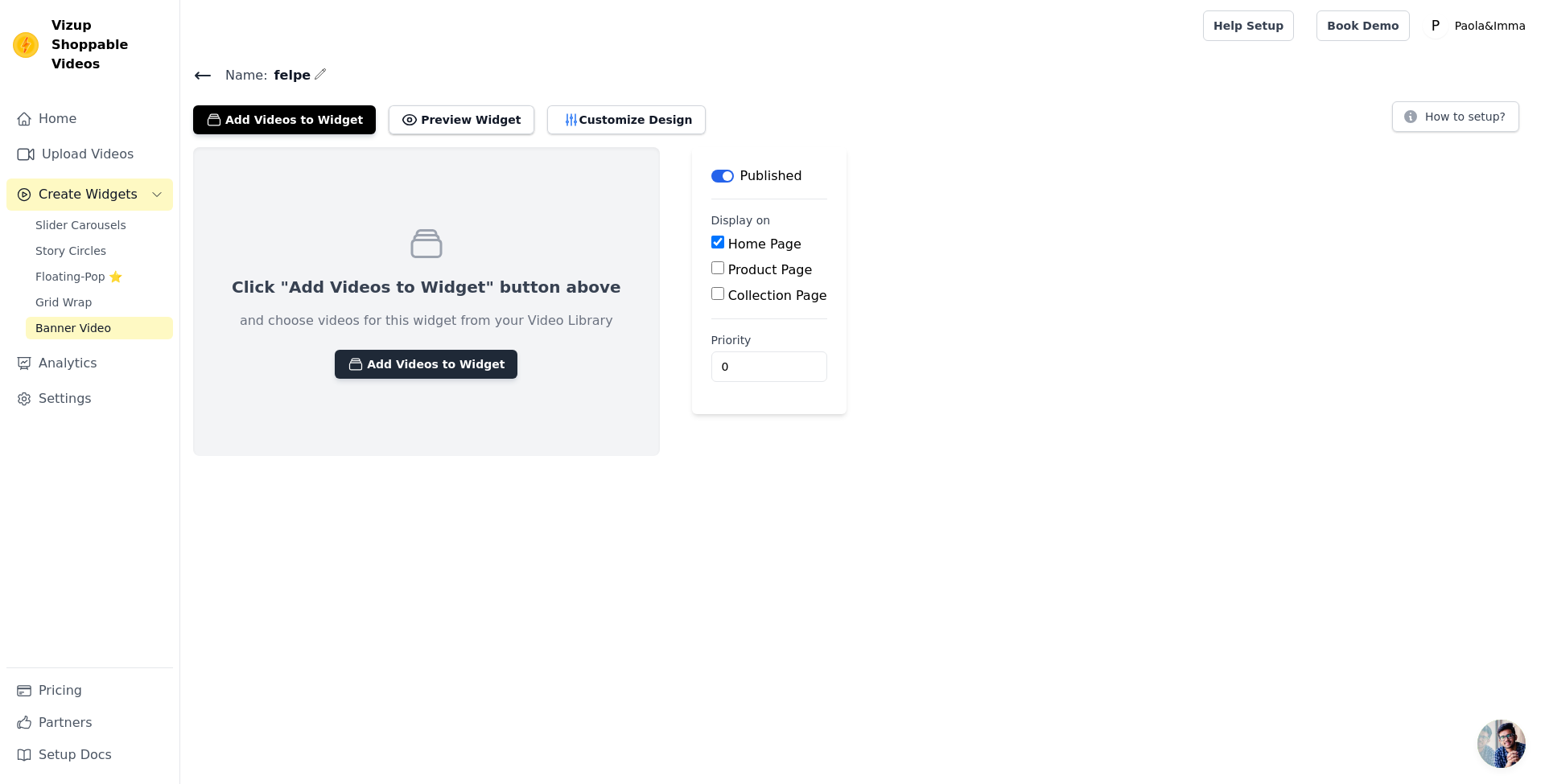
click at [408, 361] on button "Add Videos to Widget" at bounding box center [425, 364] width 182 height 29
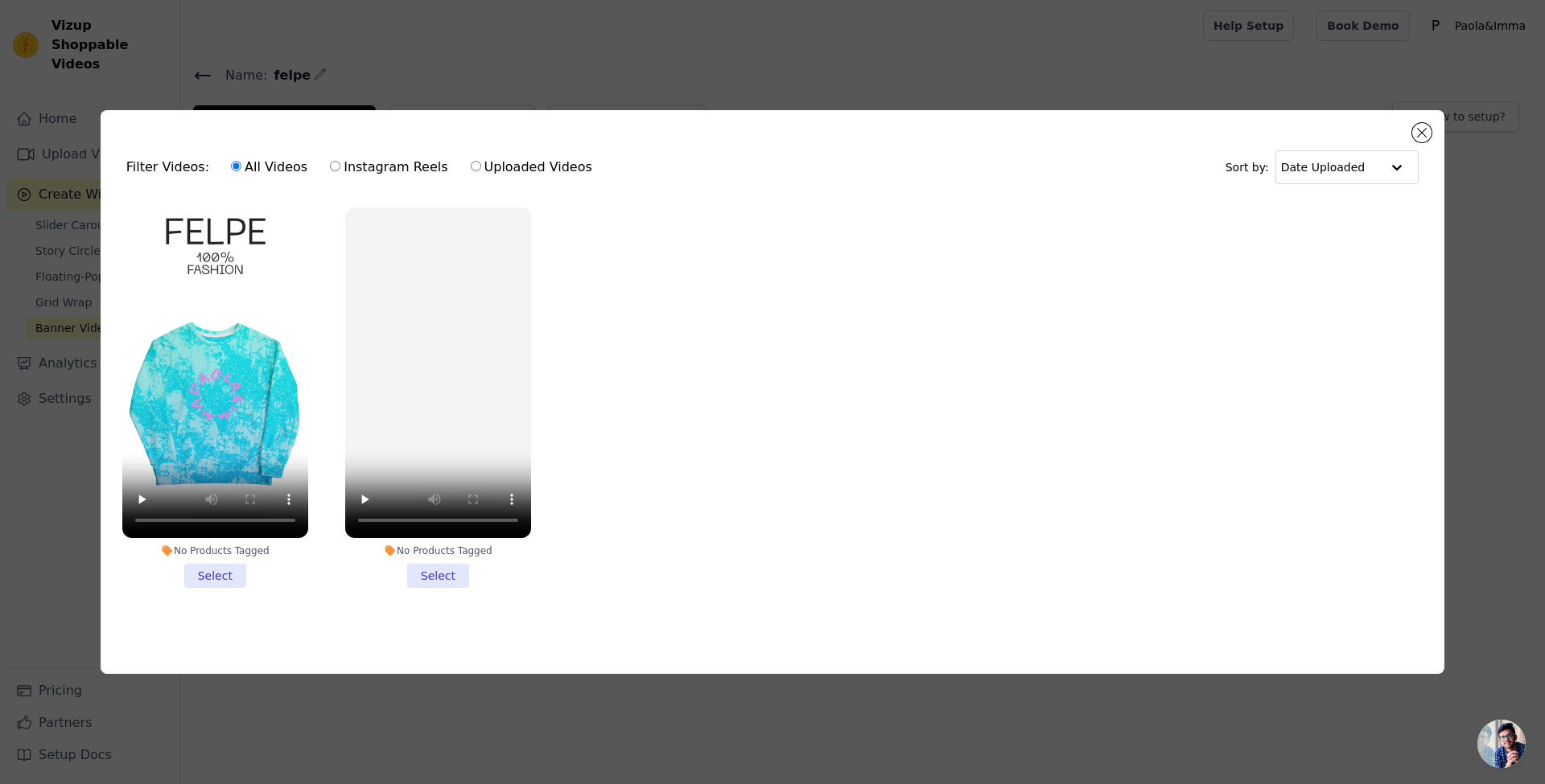
click at [362, 162] on label "Instagram Reels" at bounding box center [388, 167] width 119 height 21
click at [340, 162] on input "Instagram Reels" at bounding box center [335, 165] width 10 height 10
radio input "true"
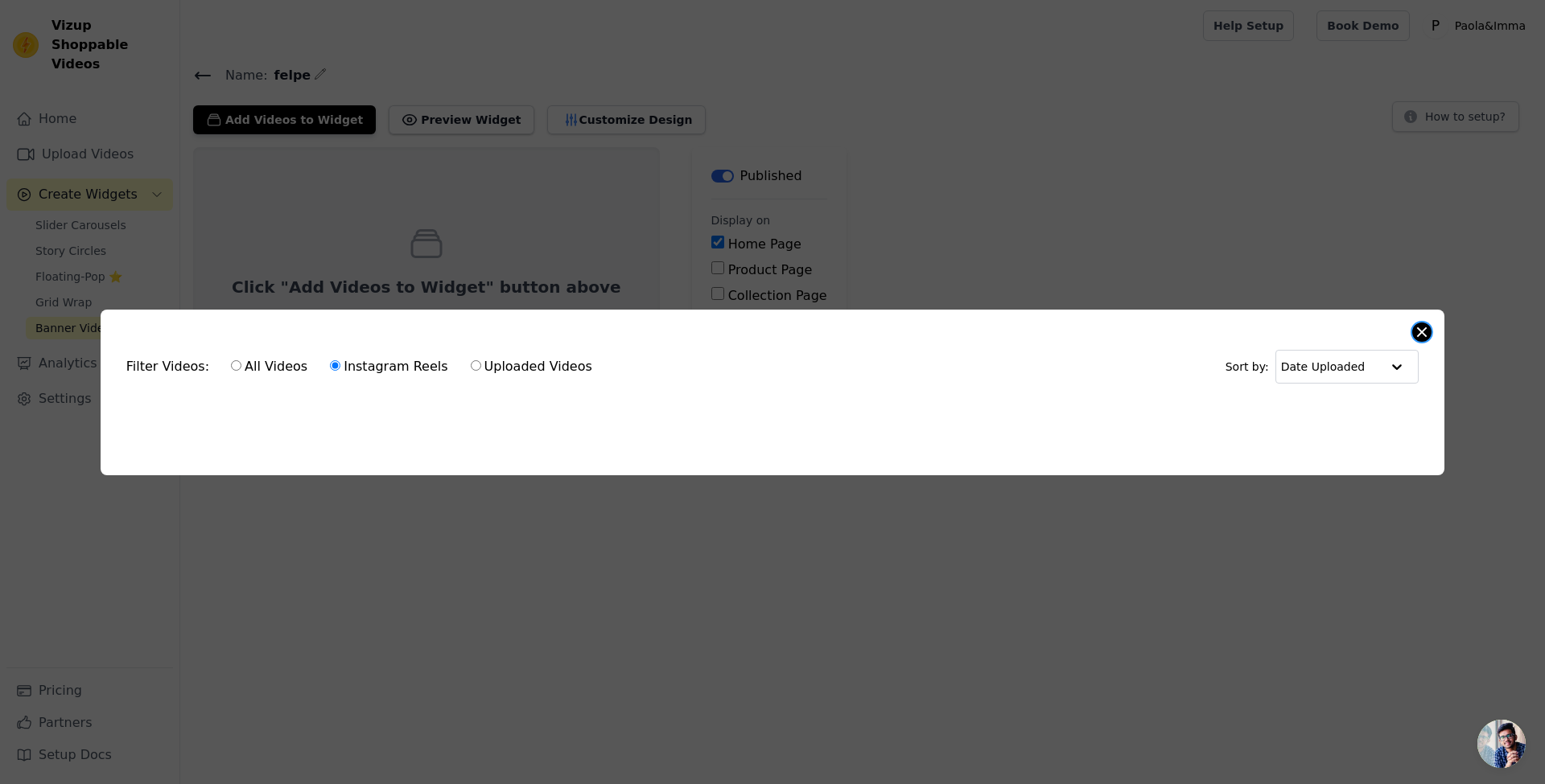
click at [1429, 329] on button "Close modal" at bounding box center [1421, 332] width 19 height 19
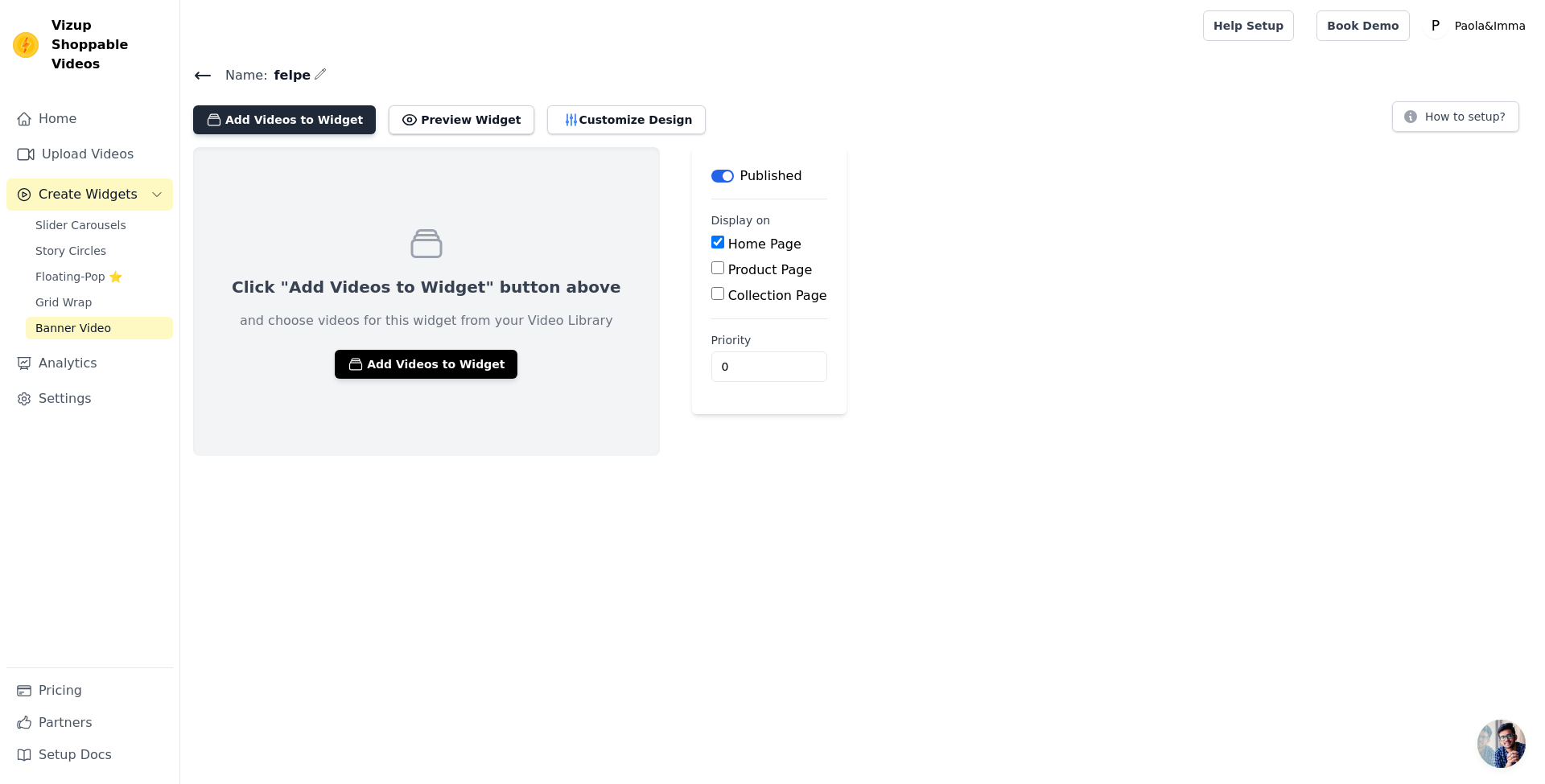
click at [298, 111] on button "Add Videos to Widget" at bounding box center [283, 120] width 182 height 29
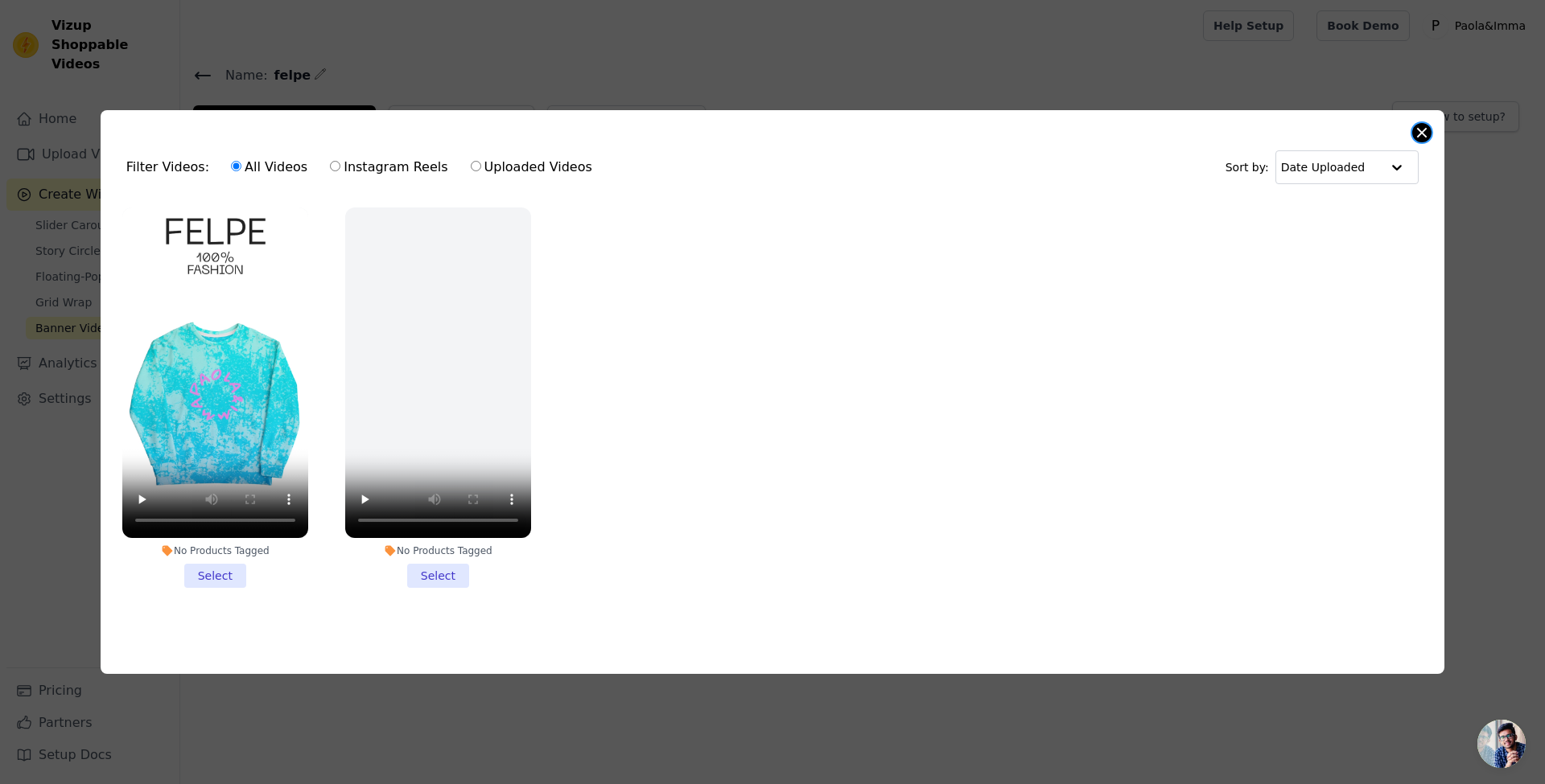
click at [1427, 128] on button "Close modal" at bounding box center [1421, 132] width 19 height 19
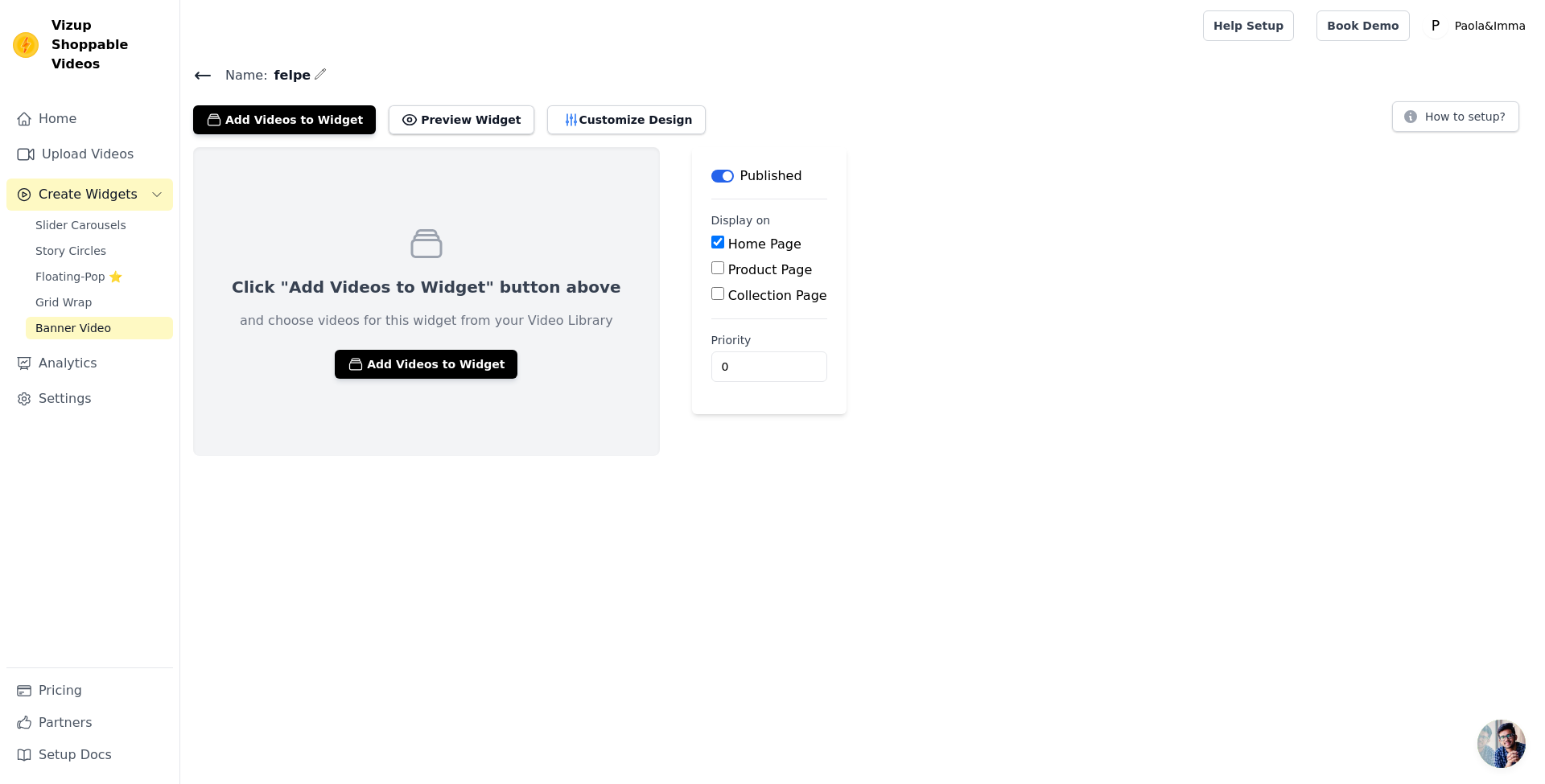
click at [197, 79] on icon at bounding box center [202, 76] width 19 height 19
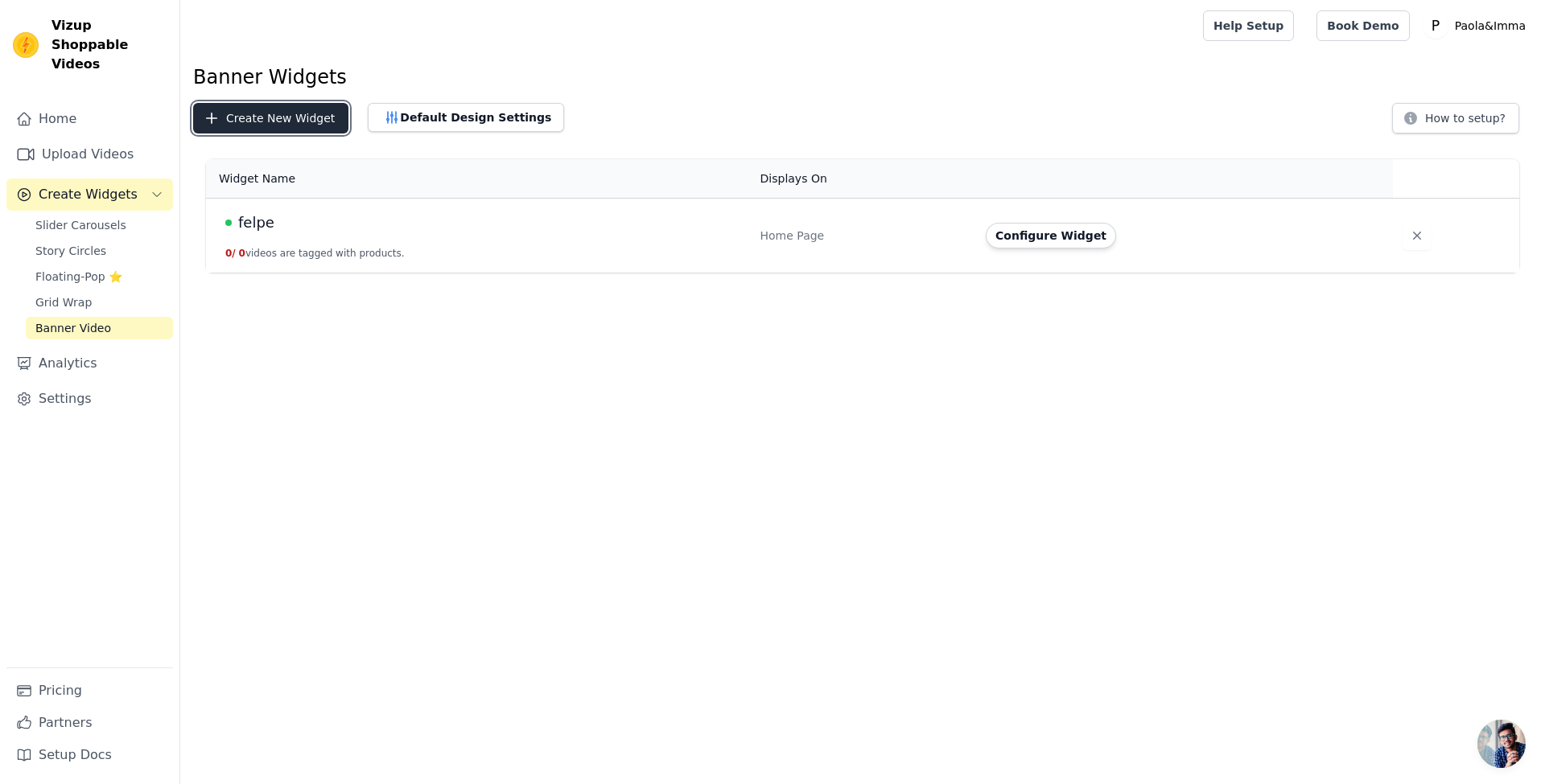
click at [280, 125] on button "Create New Widget" at bounding box center [270, 118] width 155 height 30
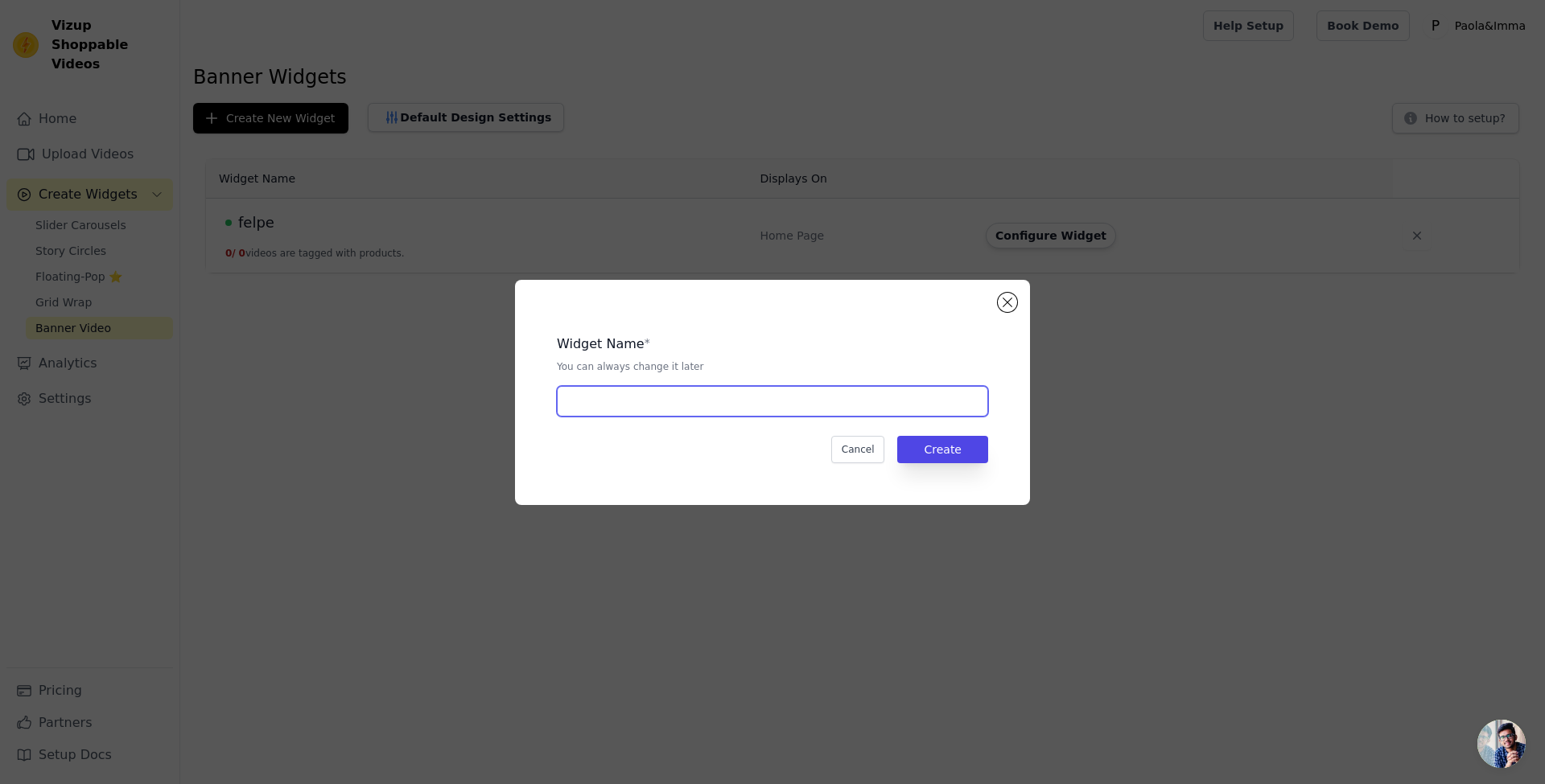
click at [811, 402] on input "text" at bounding box center [772, 401] width 431 height 30
click at [963, 440] on button "Create" at bounding box center [942, 449] width 91 height 27
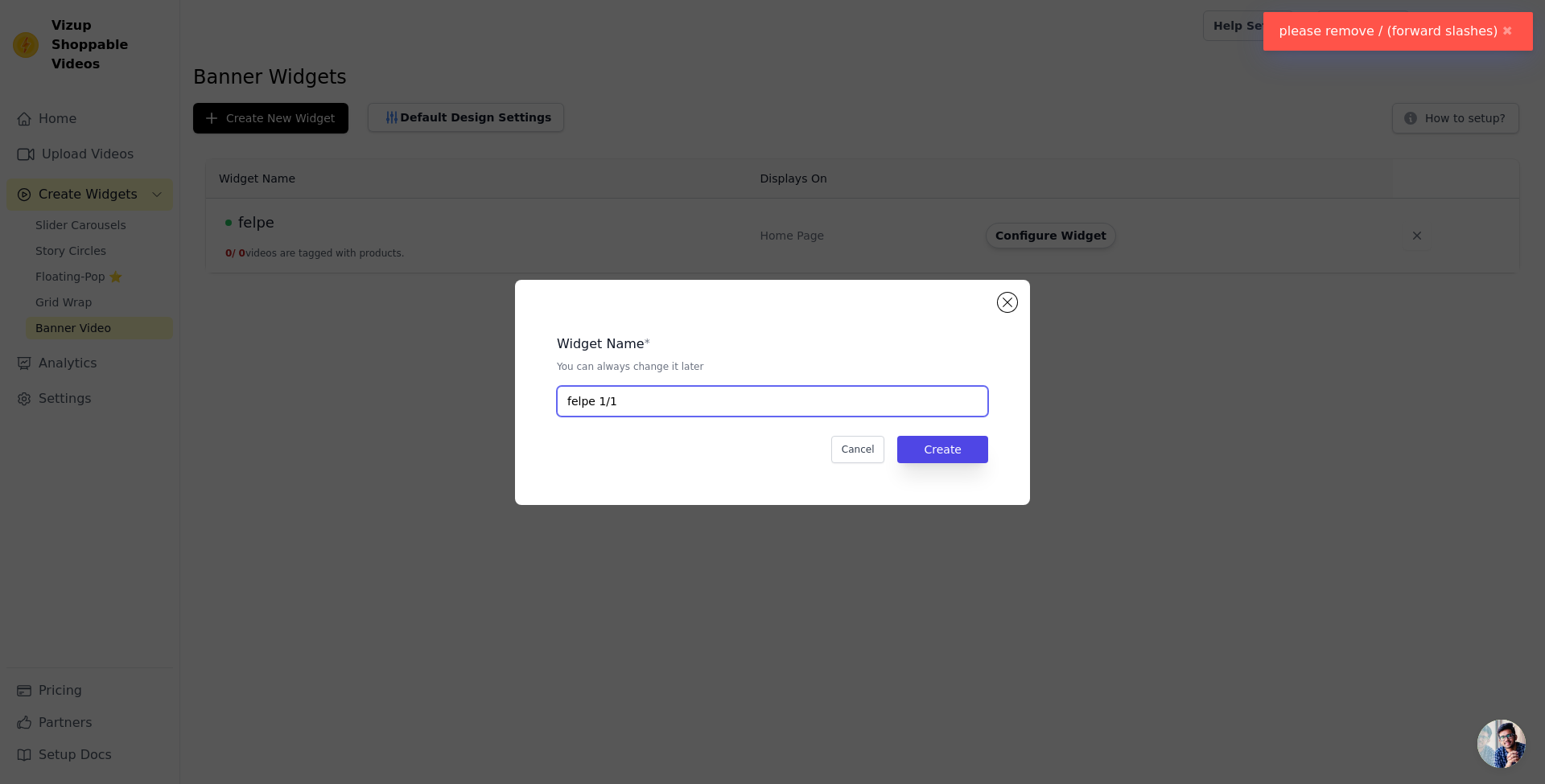
click at [822, 402] on input "felpe 1/1" at bounding box center [772, 401] width 431 height 30
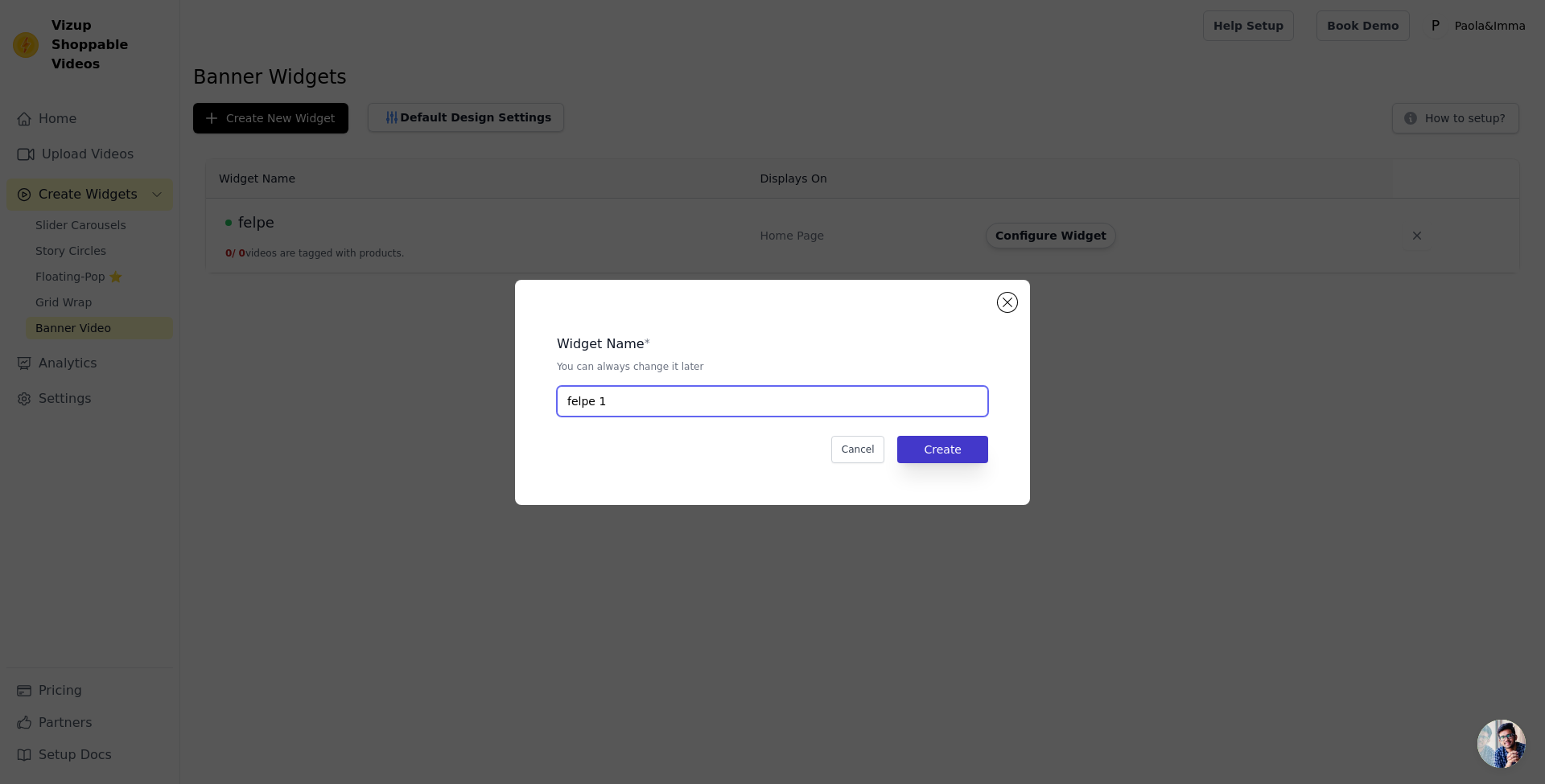
type input "felpe 1"
click at [965, 452] on button "Create" at bounding box center [942, 449] width 91 height 27
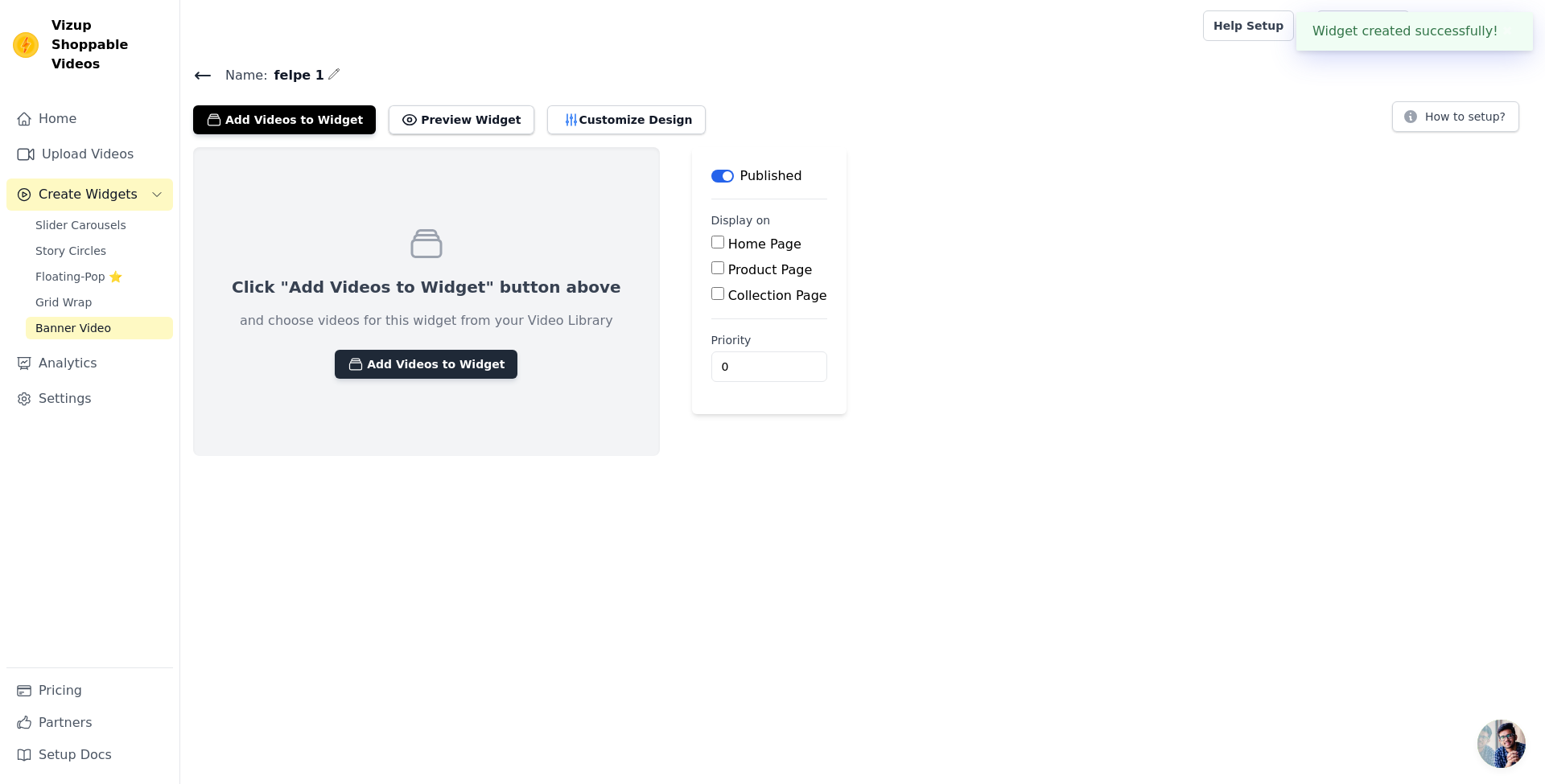
click at [435, 363] on button "Add Videos to Widget" at bounding box center [425, 364] width 182 height 29
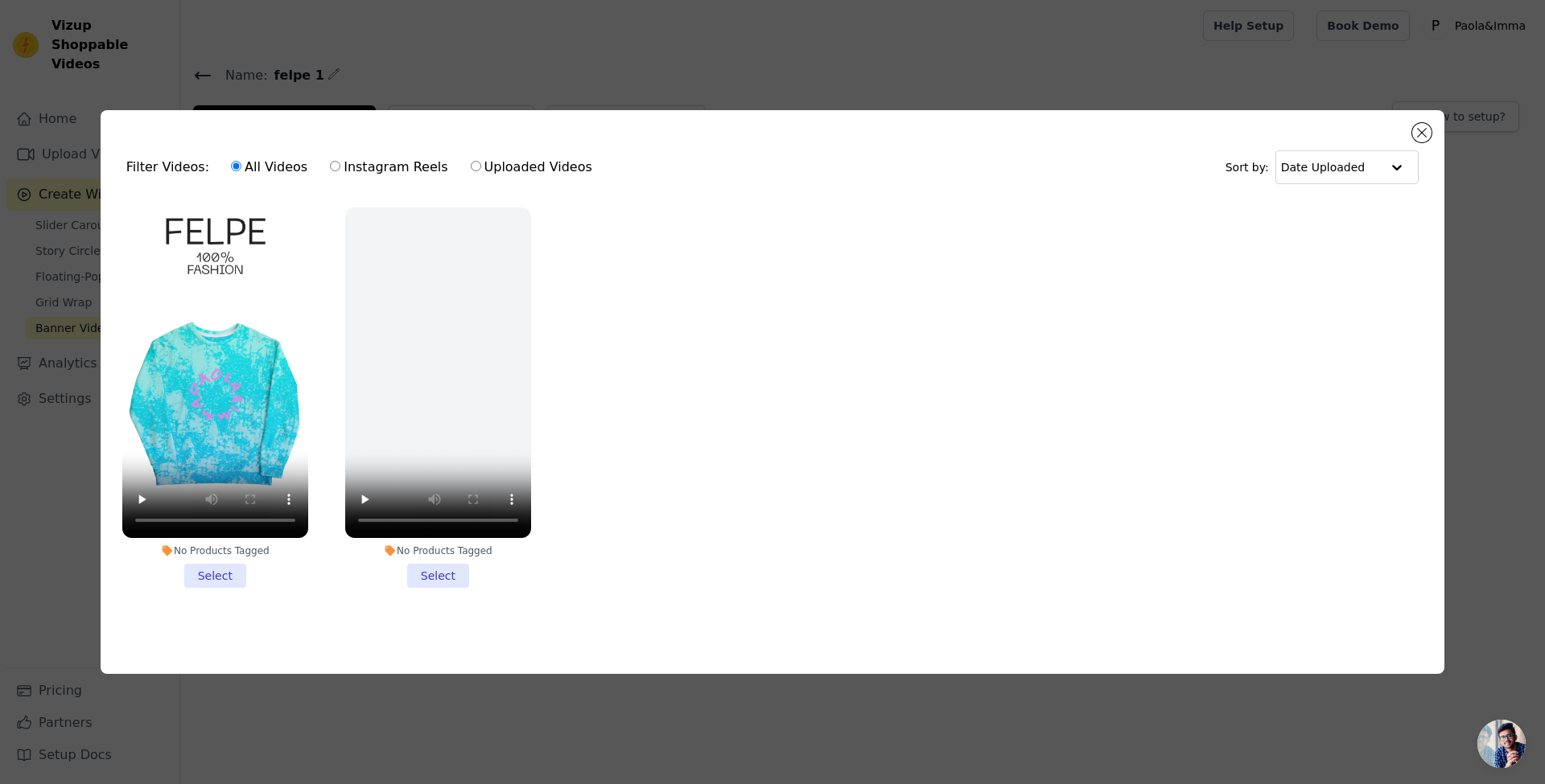
click at [527, 165] on label "Uploaded Videos" at bounding box center [531, 167] width 123 height 21
click at [481, 165] on input "Uploaded Videos" at bounding box center [475, 165] width 10 height 10
radio input "true"
click at [1370, 161] on input "text" at bounding box center [1330, 167] width 100 height 32
click at [1417, 132] on button "Close modal" at bounding box center [1421, 132] width 19 height 19
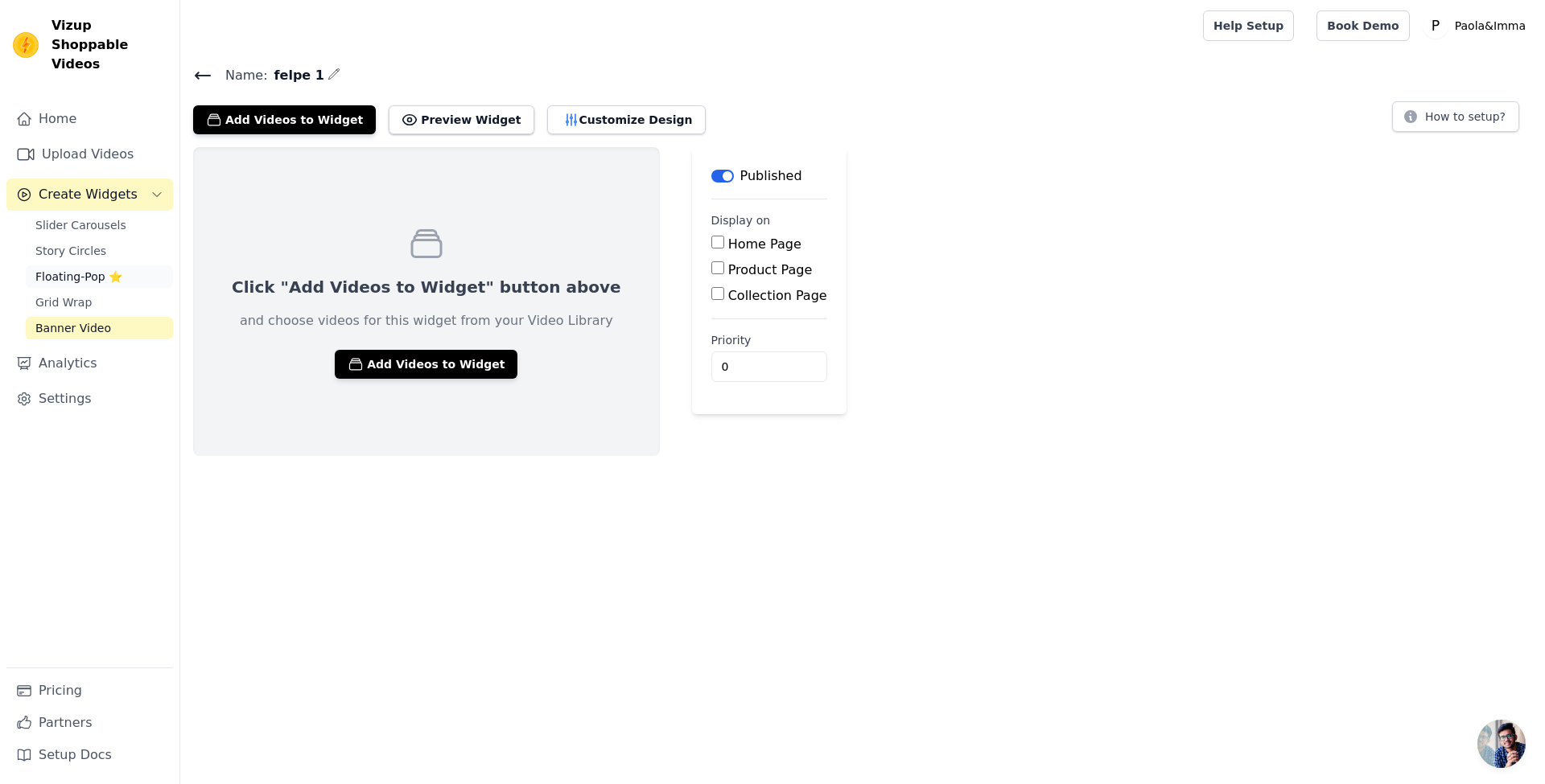
click at [58, 268] on span "Floating-Pop ⭐" at bounding box center [78, 276] width 87 height 16
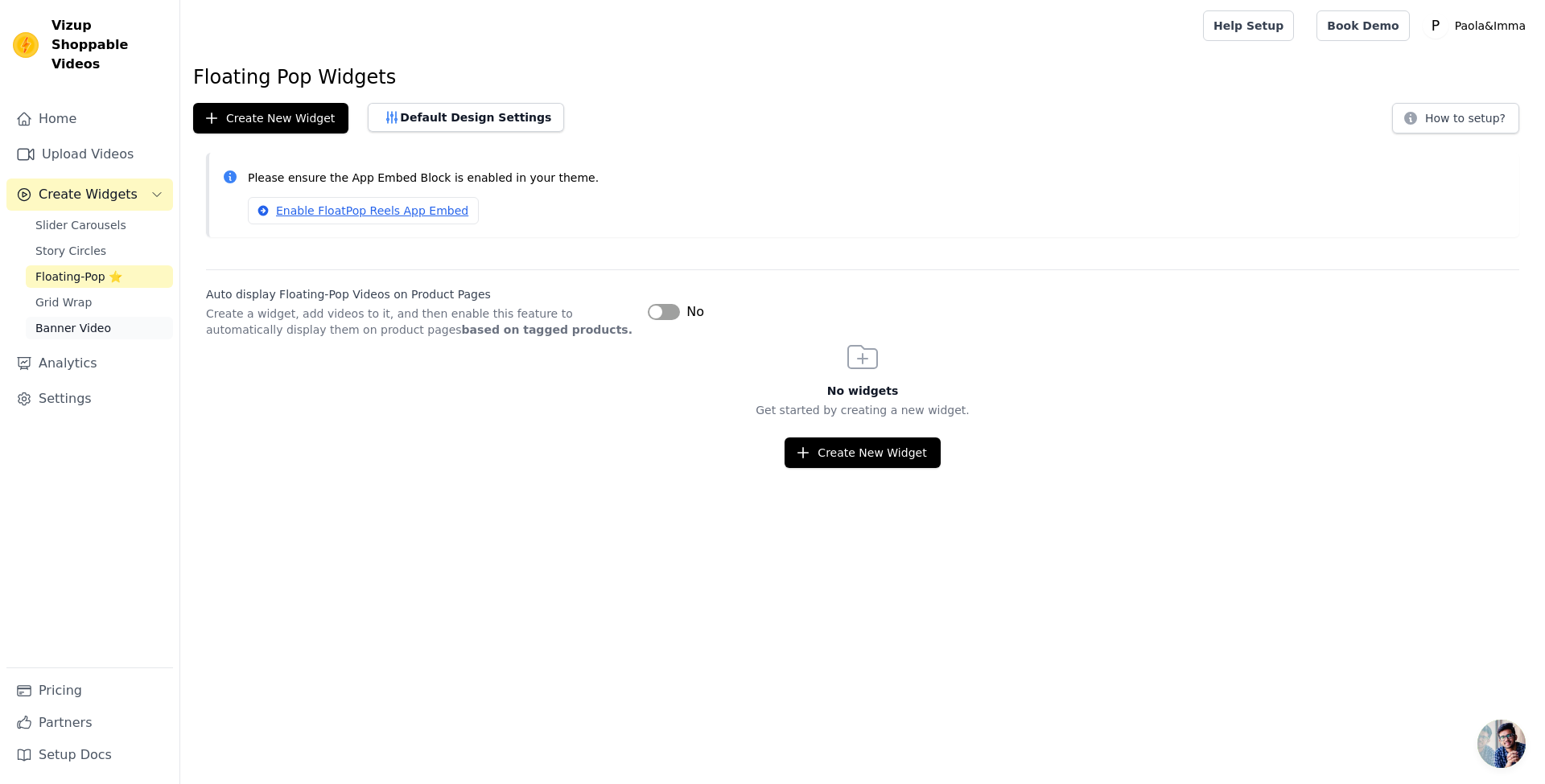
click at [104, 316] on link "Banner Video" at bounding box center [99, 328] width 147 height 23
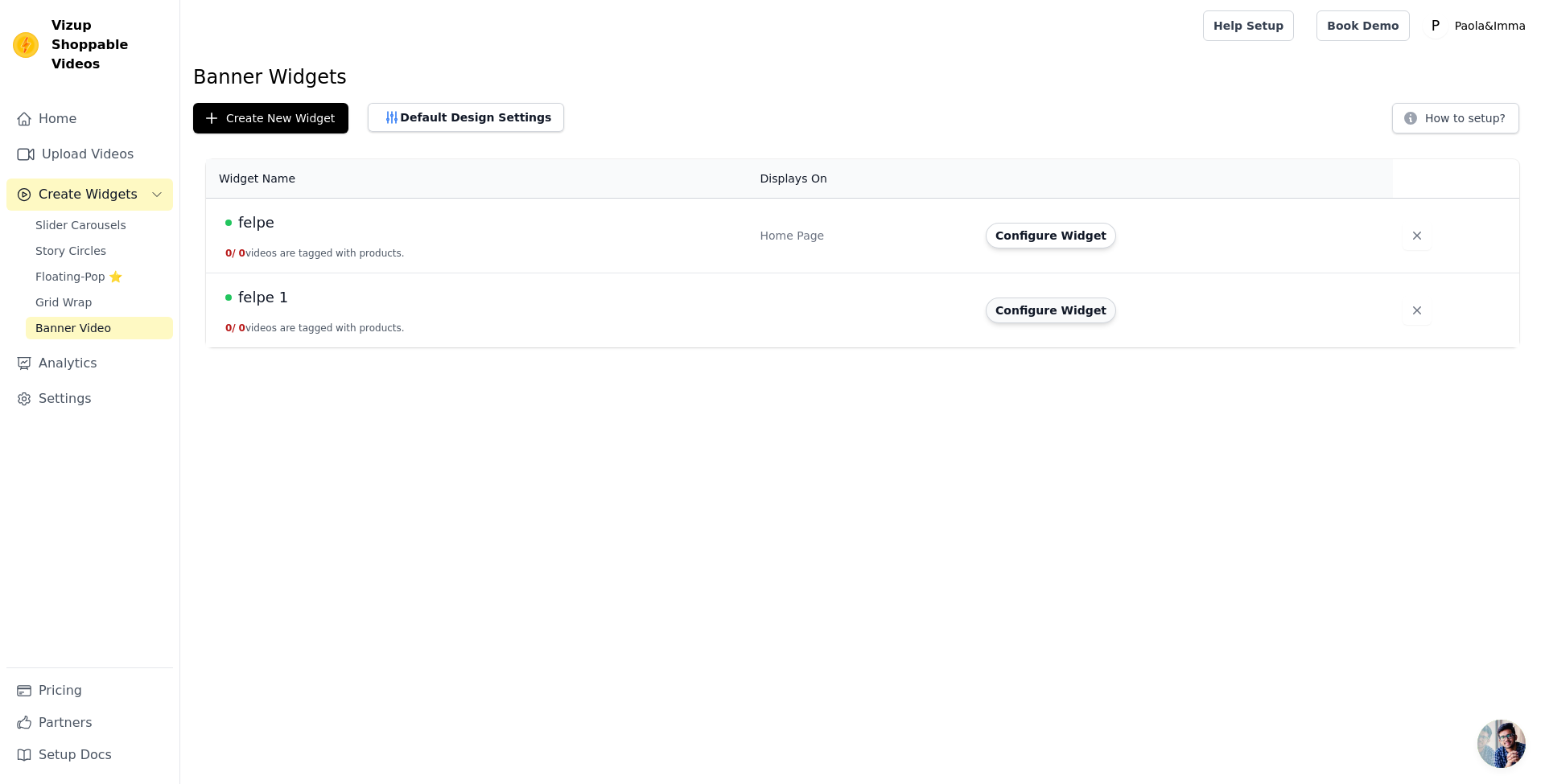
click at [1047, 313] on button "Configure Widget" at bounding box center [1051, 310] width 130 height 26
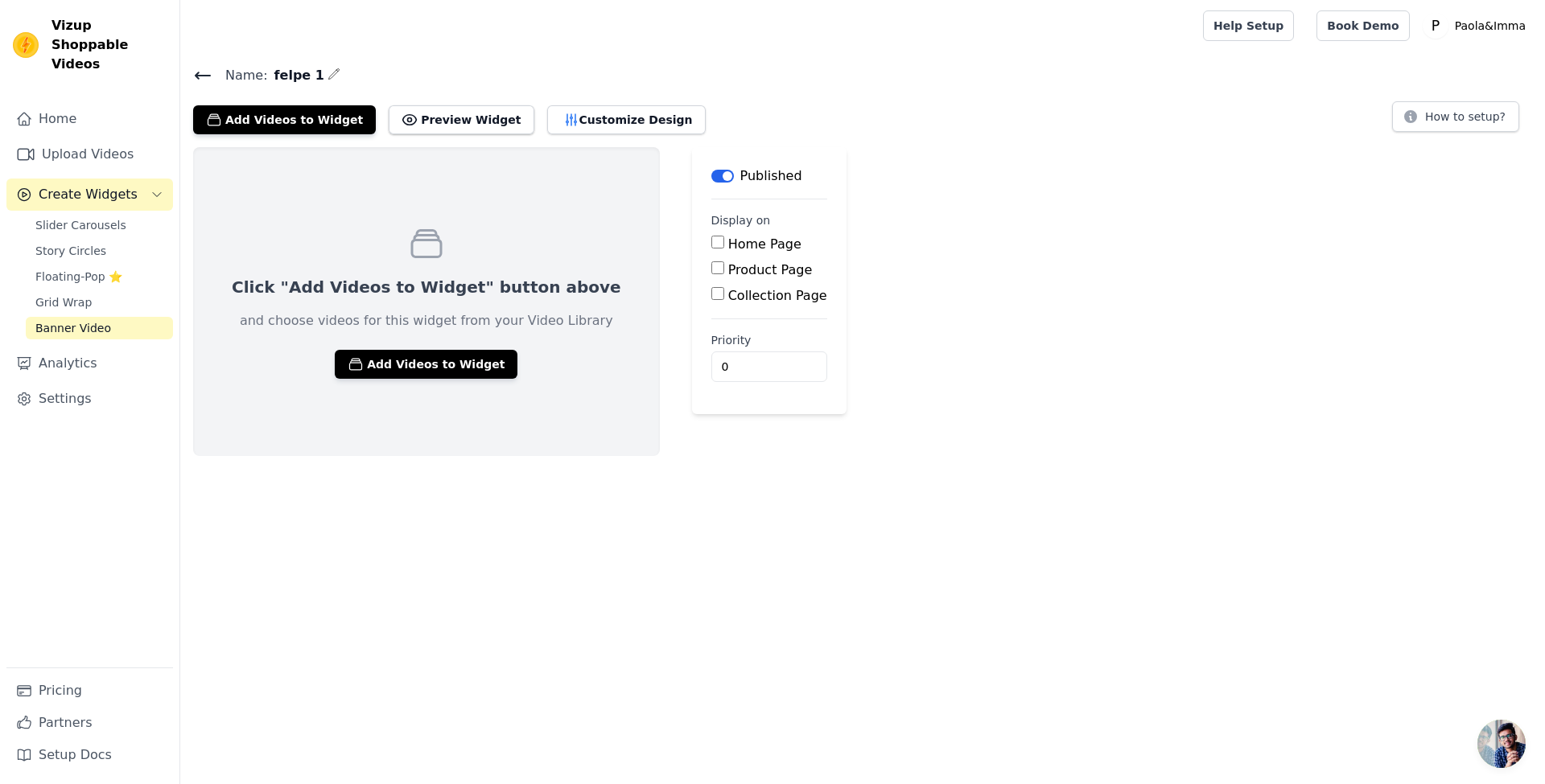
click at [135, 316] on link "Banner Video" at bounding box center [99, 328] width 147 height 23
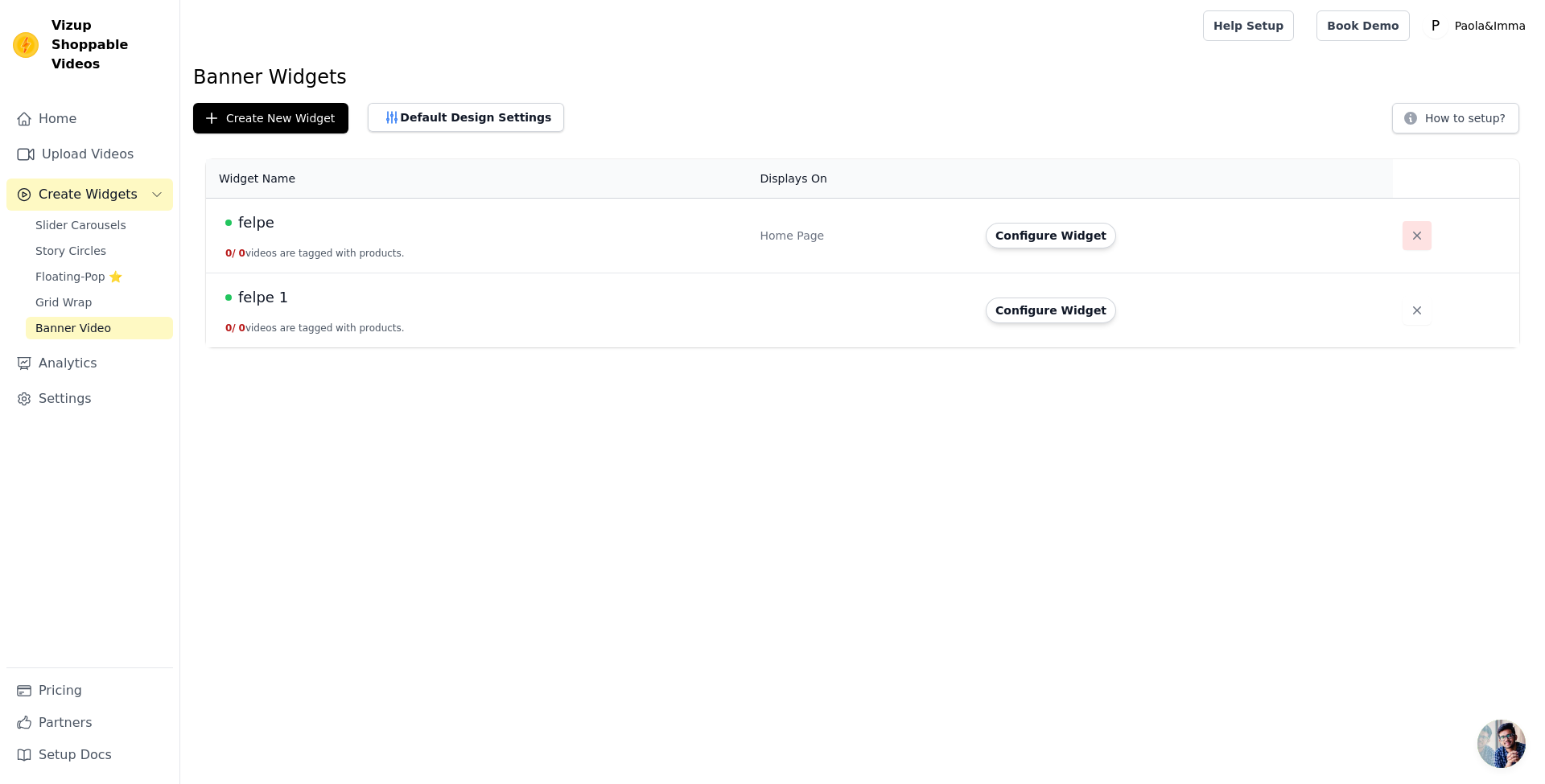
click at [1410, 233] on icon "button" at bounding box center [1416, 235] width 16 height 16
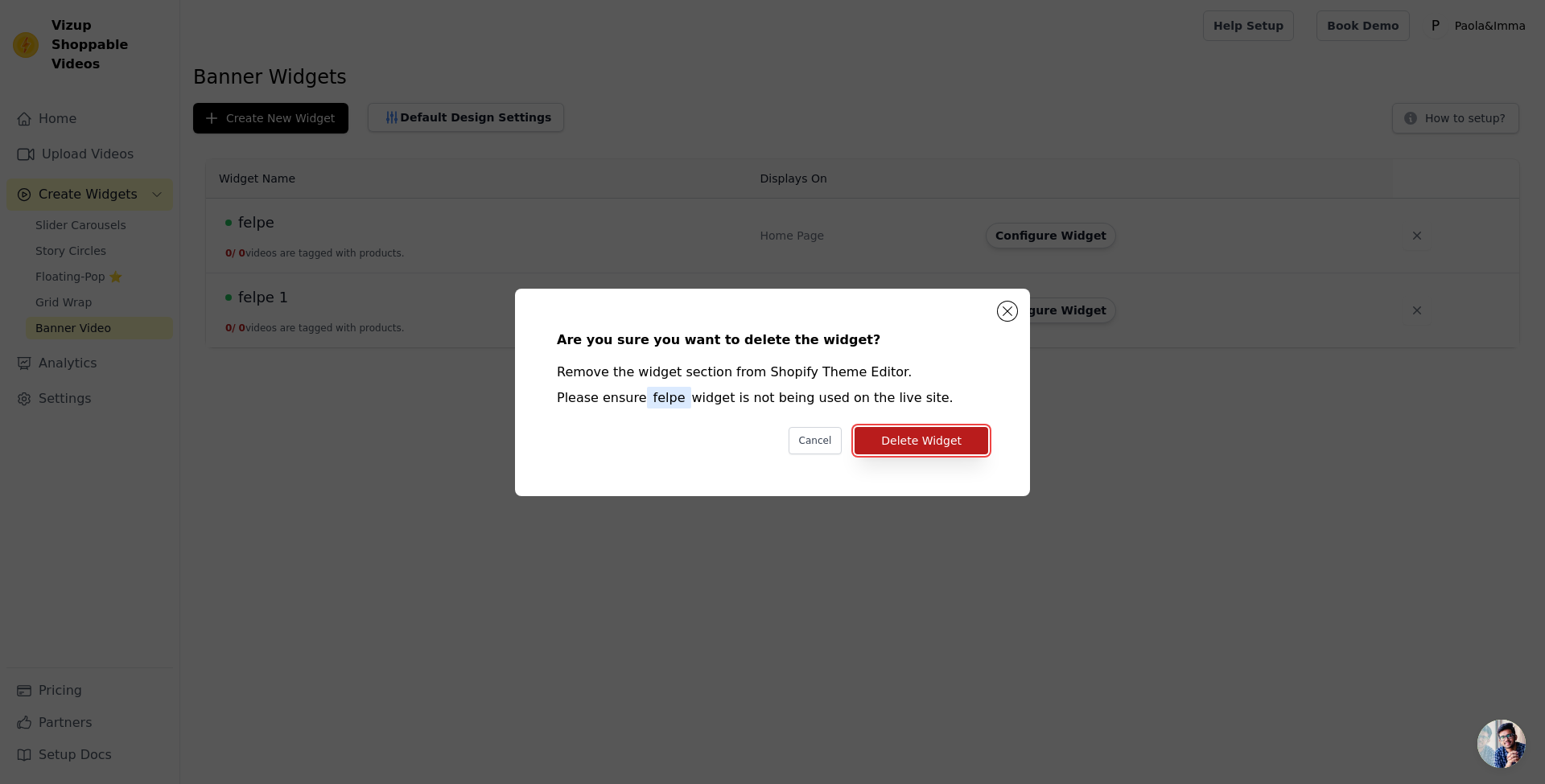
click at [953, 441] on button "Delete Widget" at bounding box center [920, 440] width 133 height 27
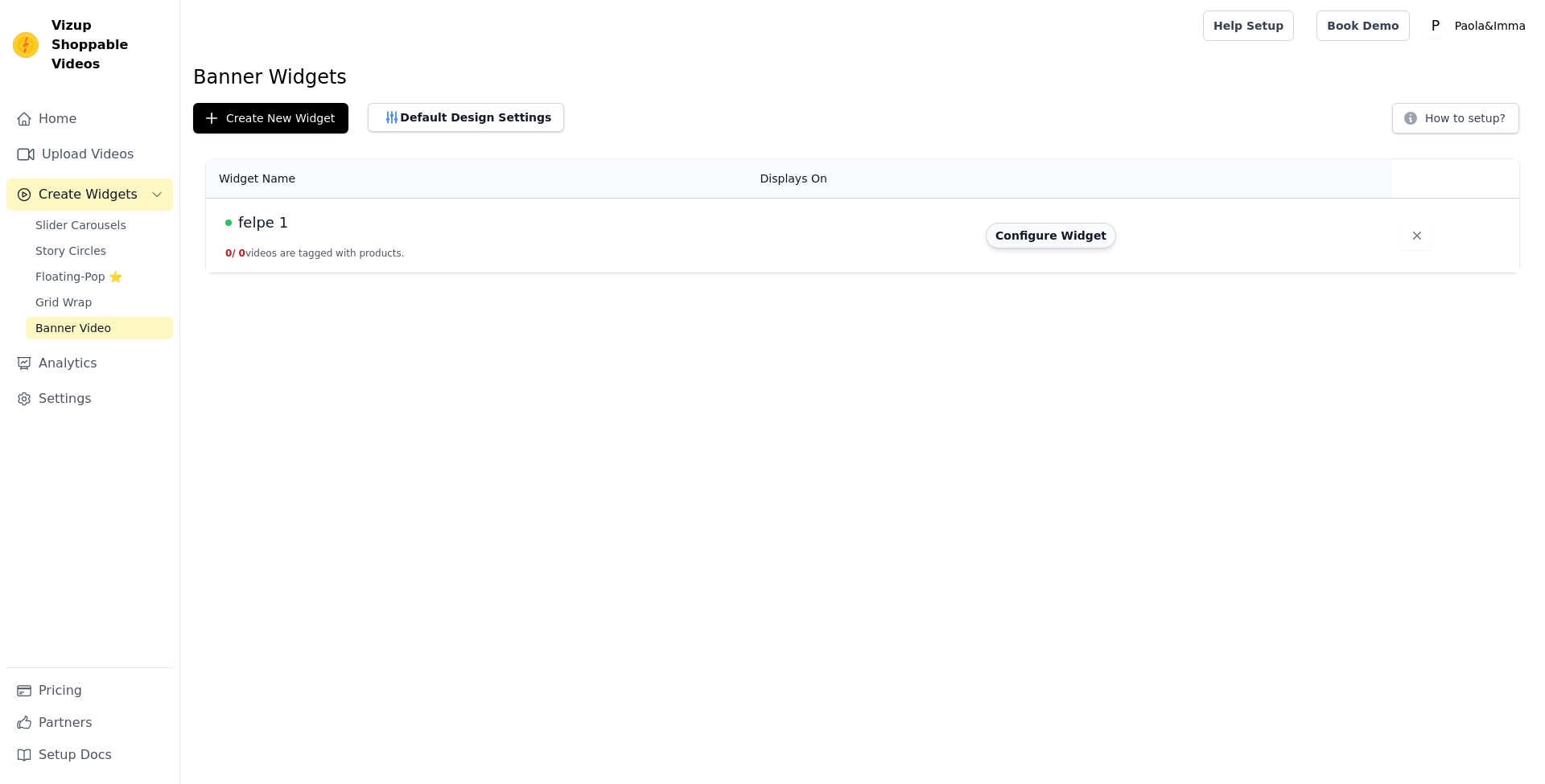
click at [1037, 234] on button "Configure Widget" at bounding box center [1051, 235] width 130 height 26
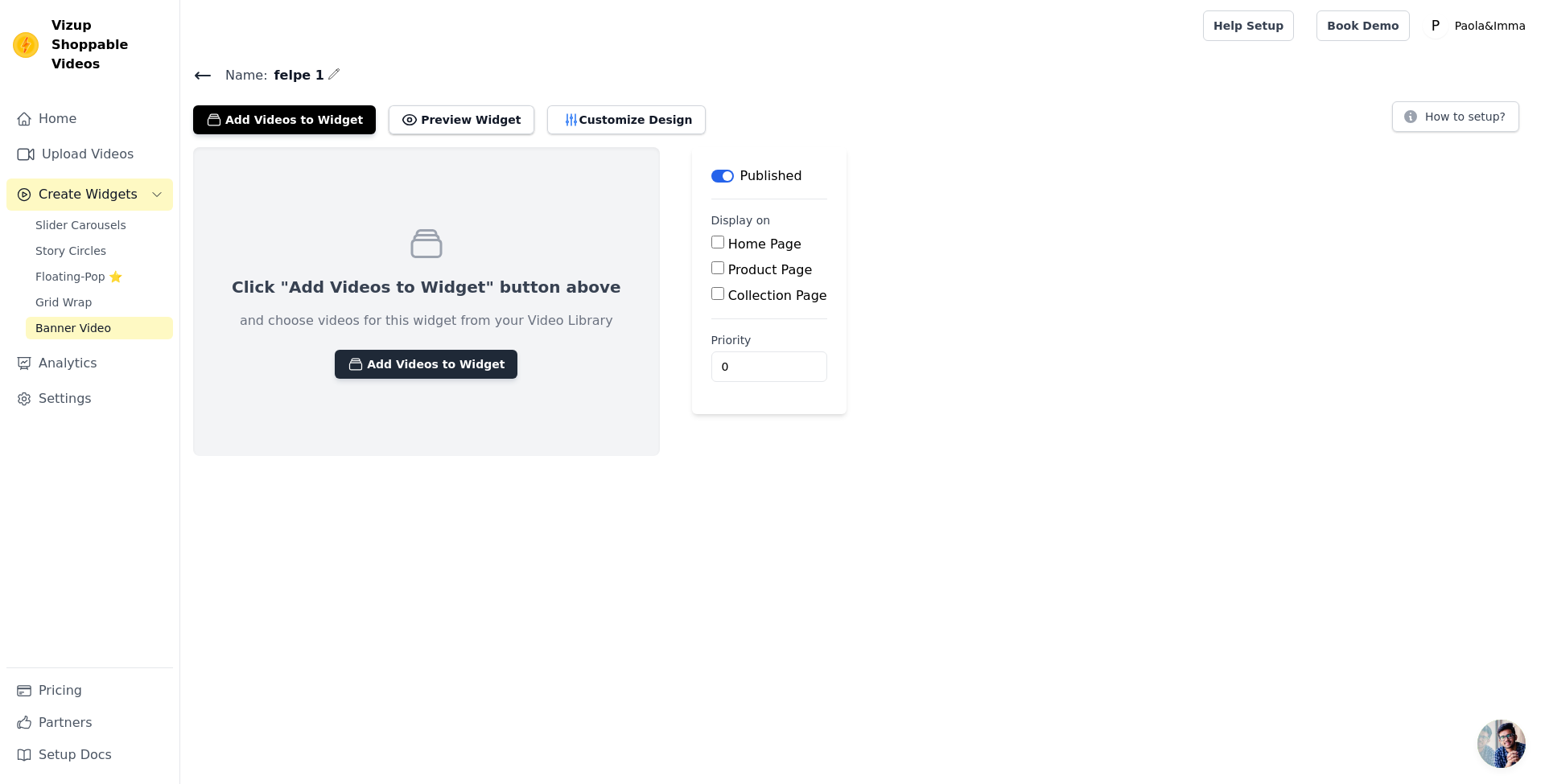
click at [352, 351] on button "Add Videos to Widget" at bounding box center [425, 364] width 182 height 29
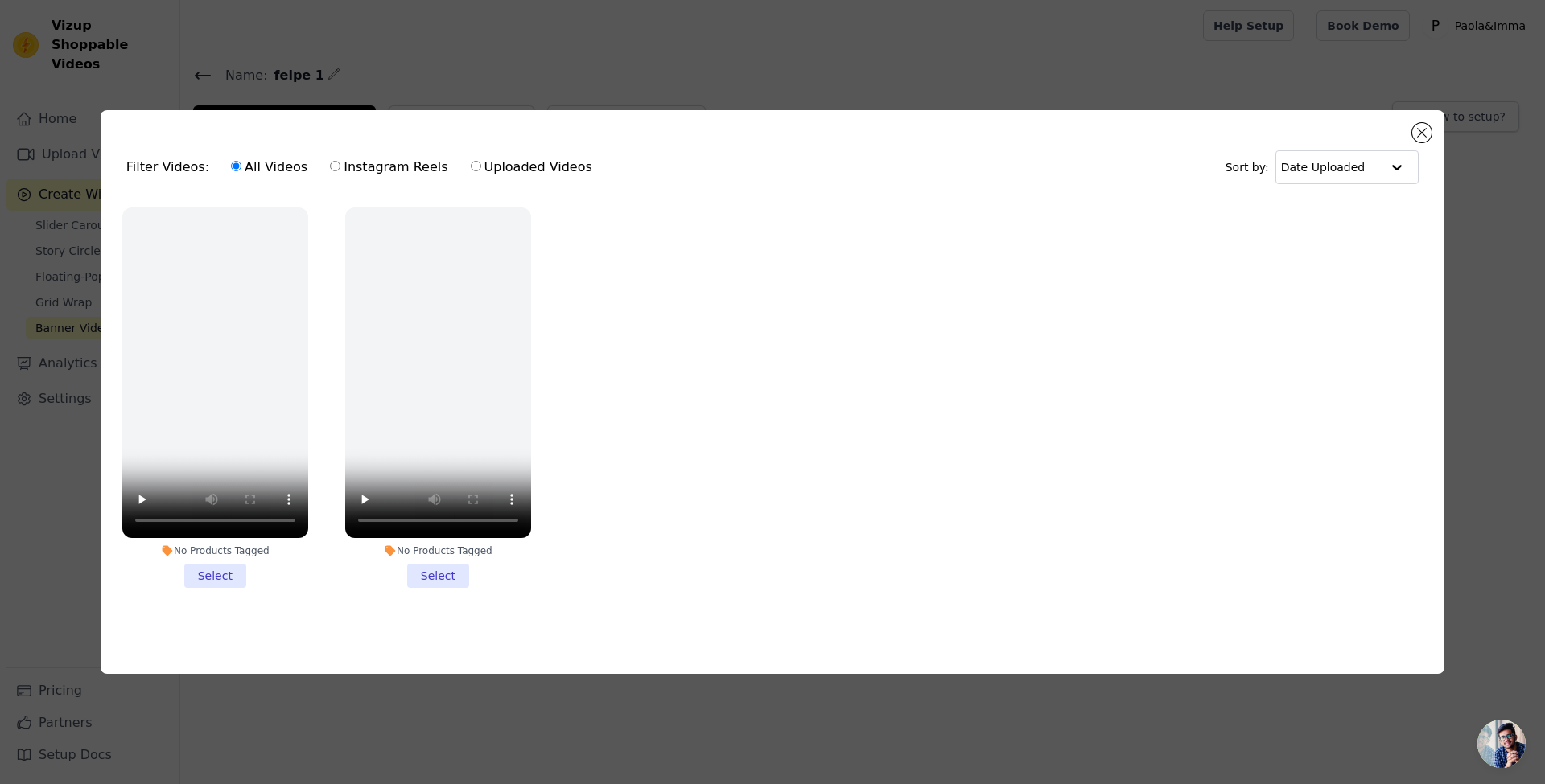
click at [773, 51] on div "Filter Videos: All Videos Instagram Reels Uploaded Videos Sort by: Date Uploade…" at bounding box center [772, 392] width 1545 height 784
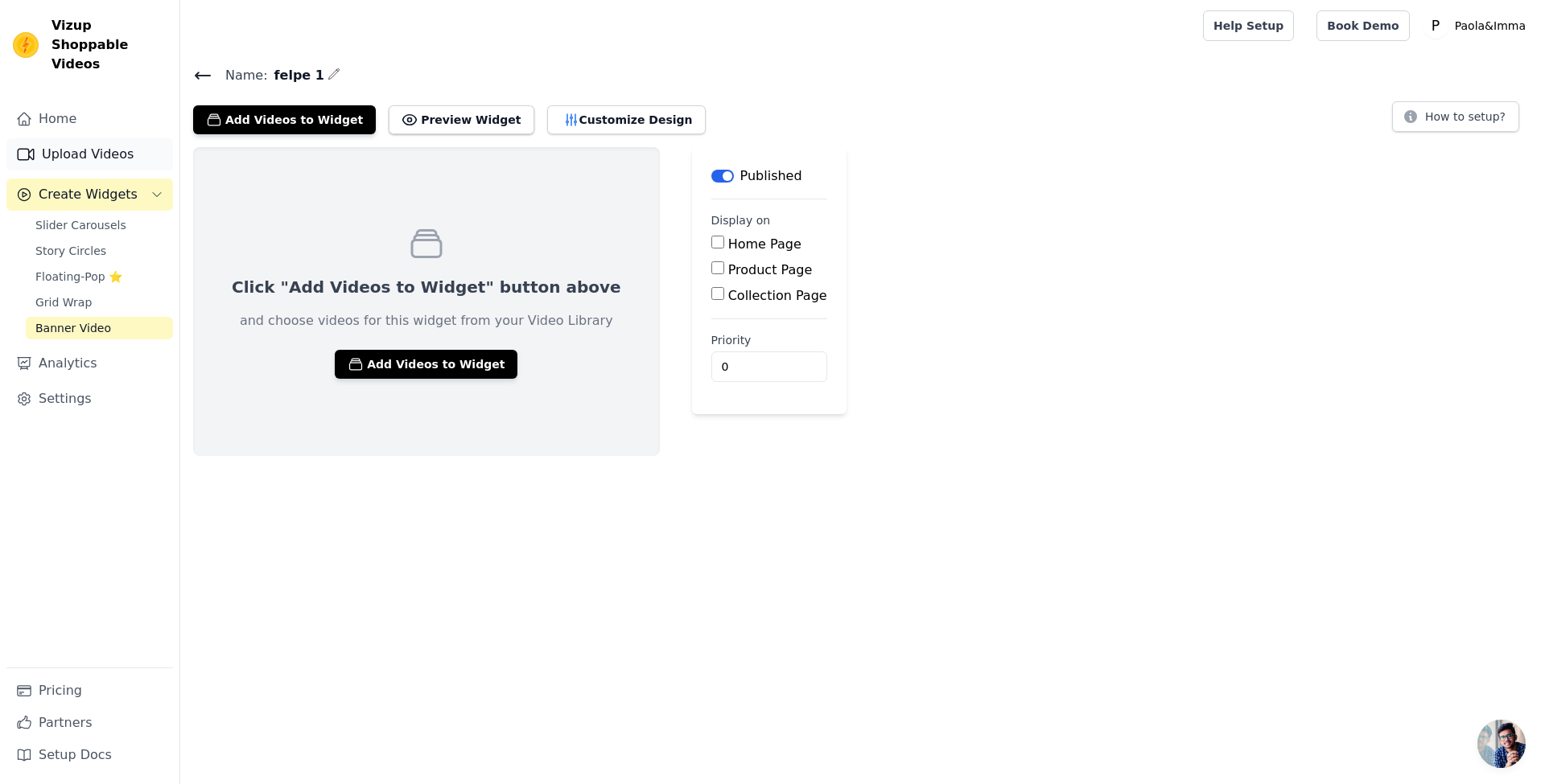
click at [73, 138] on link "Upload Videos" at bounding box center [90, 154] width 166 height 32
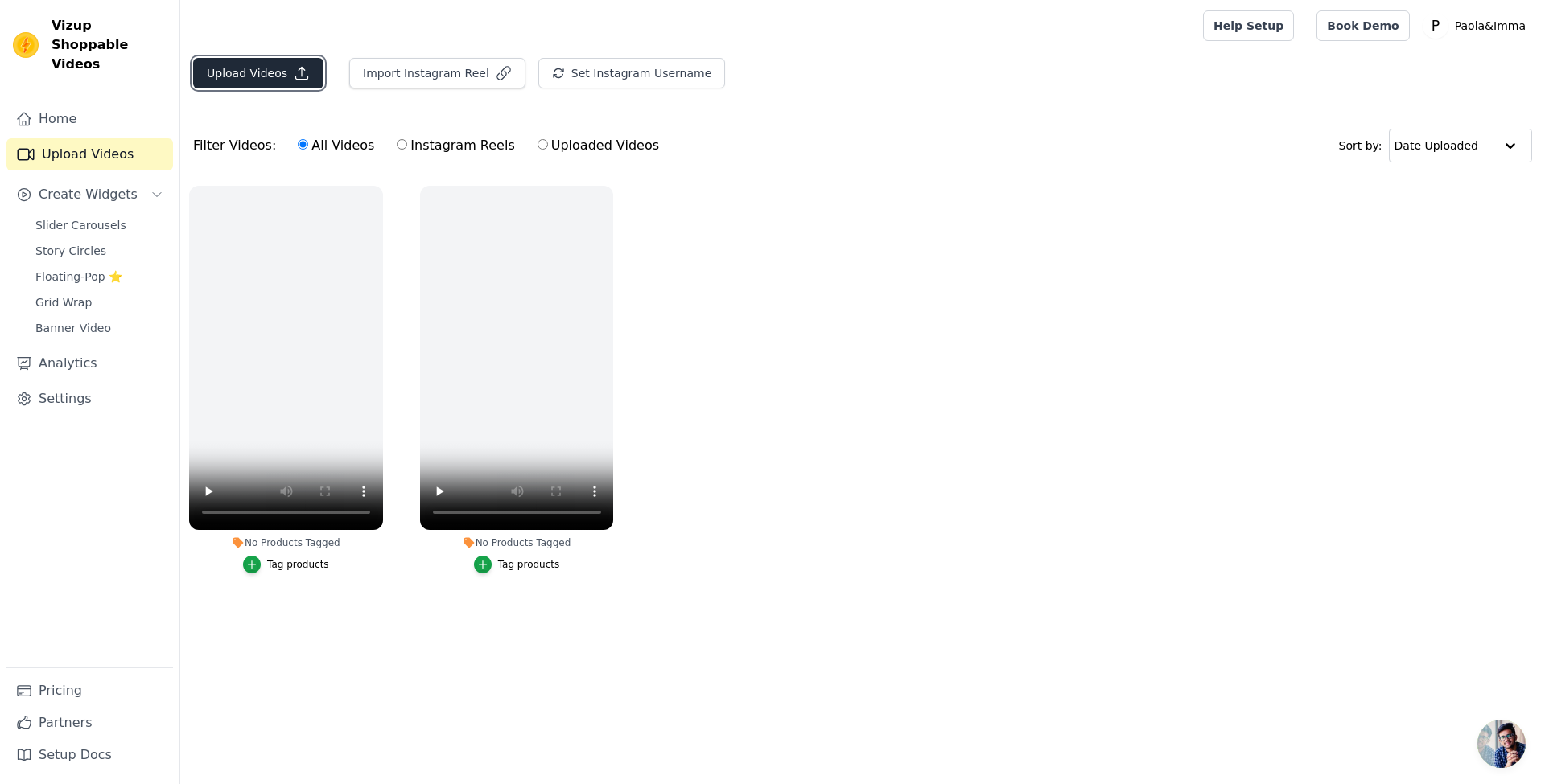
click at [265, 69] on button "Upload Videos" at bounding box center [258, 73] width 130 height 30
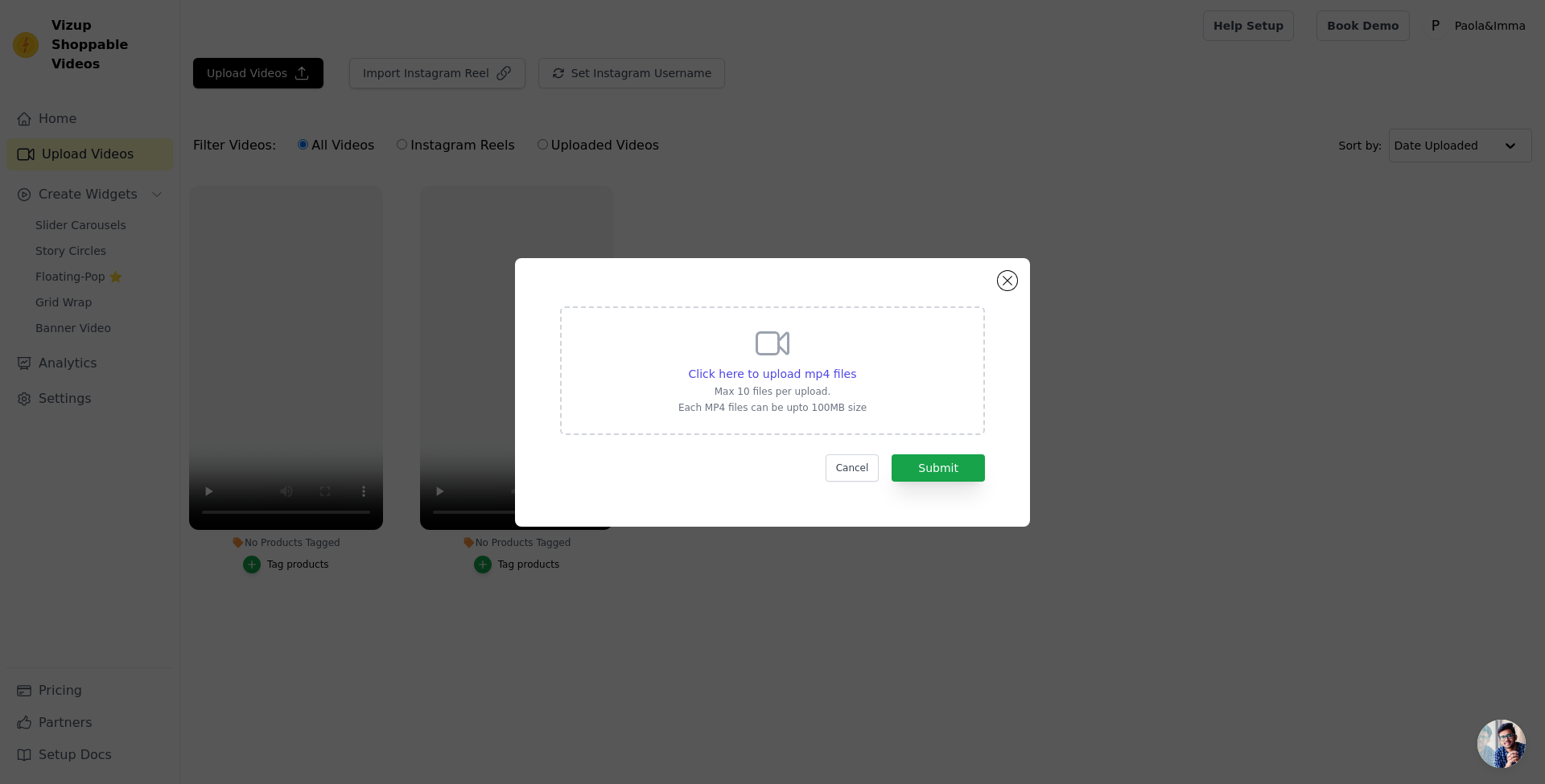
click at [749, 343] on div "Click here to upload mp4 files Max 10 files per upload. Each MP4 files can be u…" at bounding box center [772, 368] width 188 height 90
click at [855, 366] on input "Click here to upload mp4 files Max 10 files per upload. Each MP4 files can be u…" at bounding box center [855, 366] width 1 height 1
type input "C:\fakepath\copy_156812A8-86DE-4E93-A6C0-FDC17197ACB8.mp4"
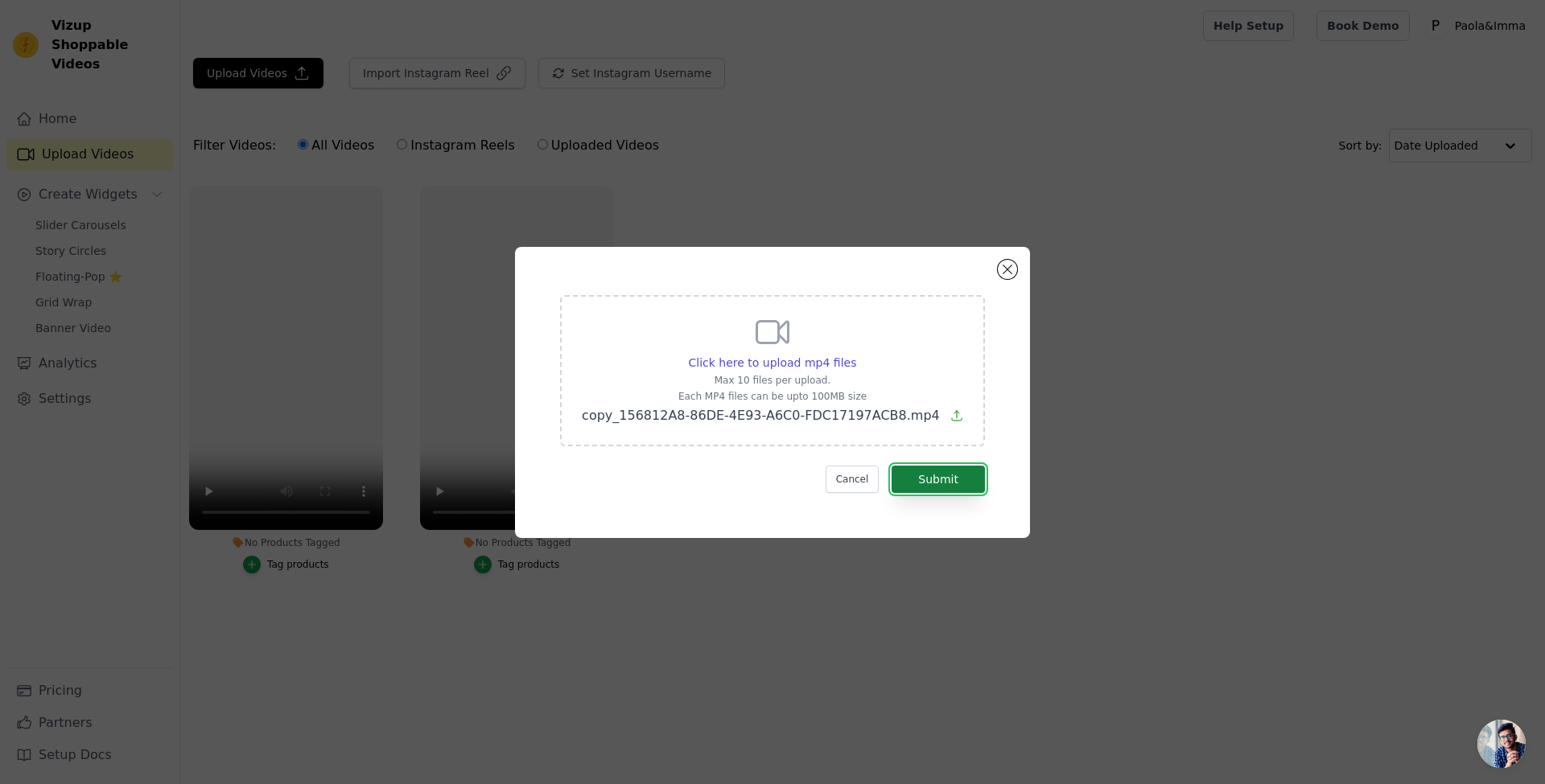
click at [963, 471] on button "Submit" at bounding box center [937, 479] width 94 height 27
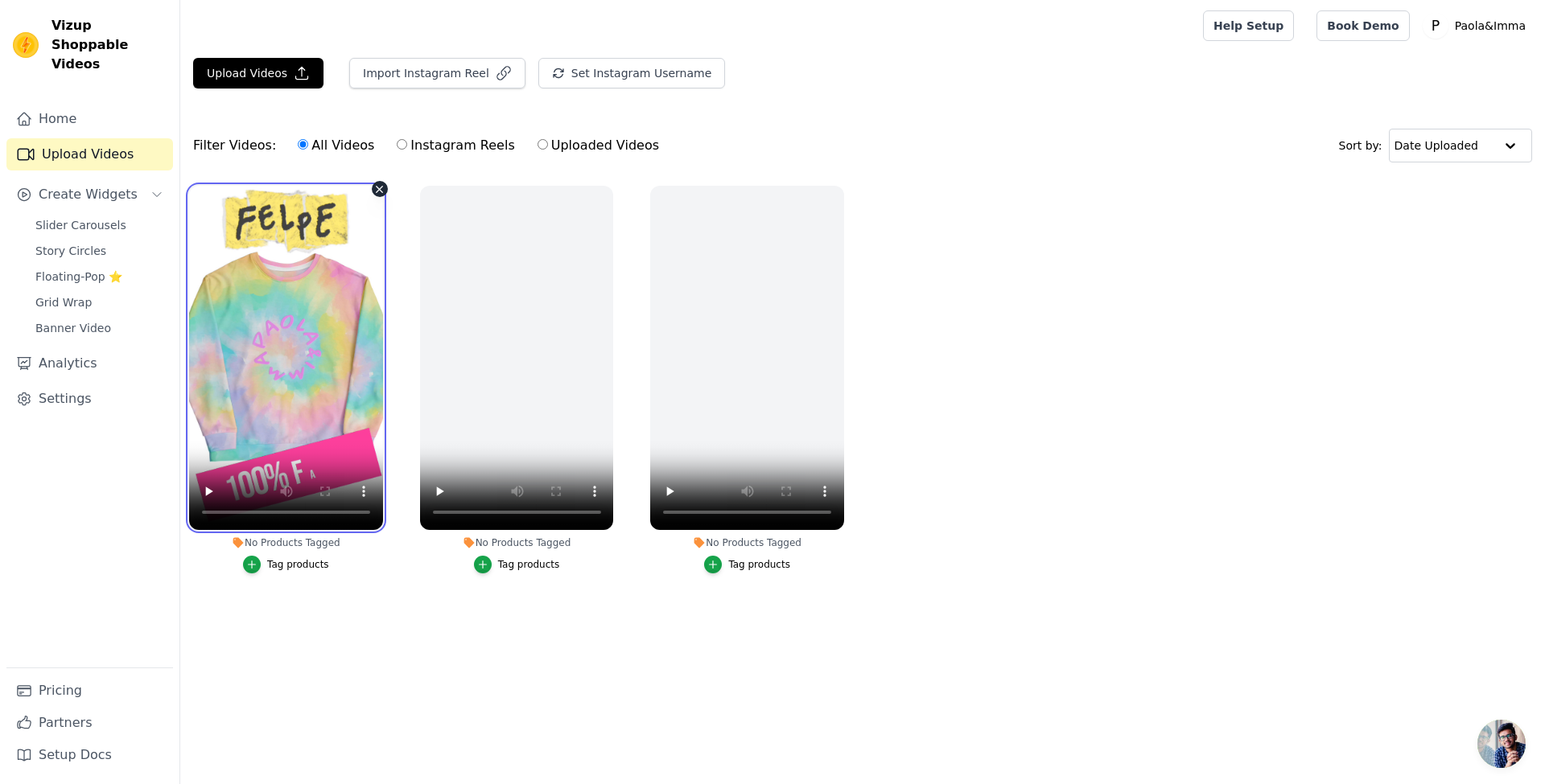
drag, startPoint x: 284, startPoint y: 373, endPoint x: 292, endPoint y: 370, distance: 8.5
click at [289, 371] on video at bounding box center [285, 358] width 194 height 344
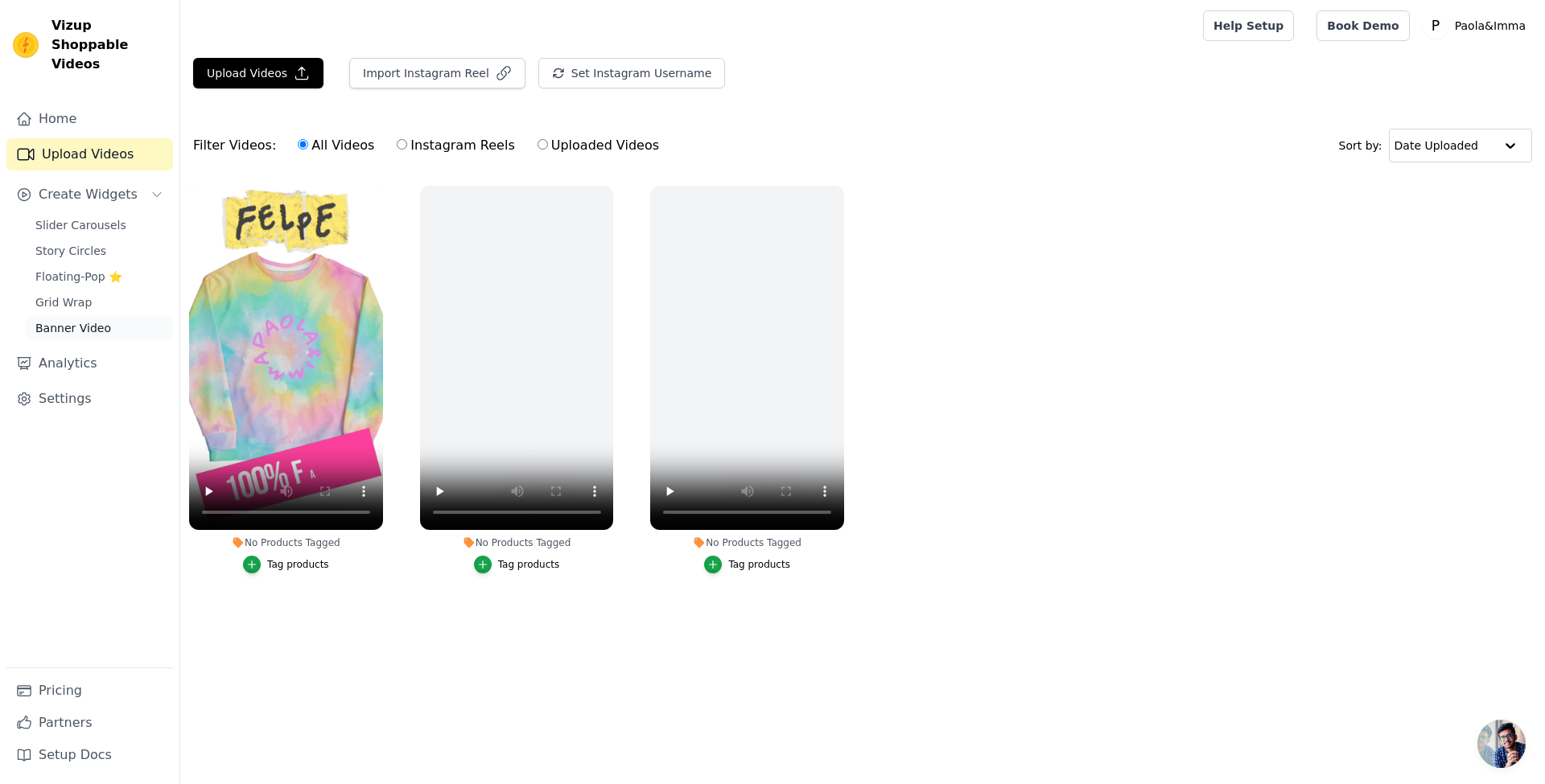
click at [82, 320] on span "Banner Video" at bounding box center [73, 328] width 76 height 16
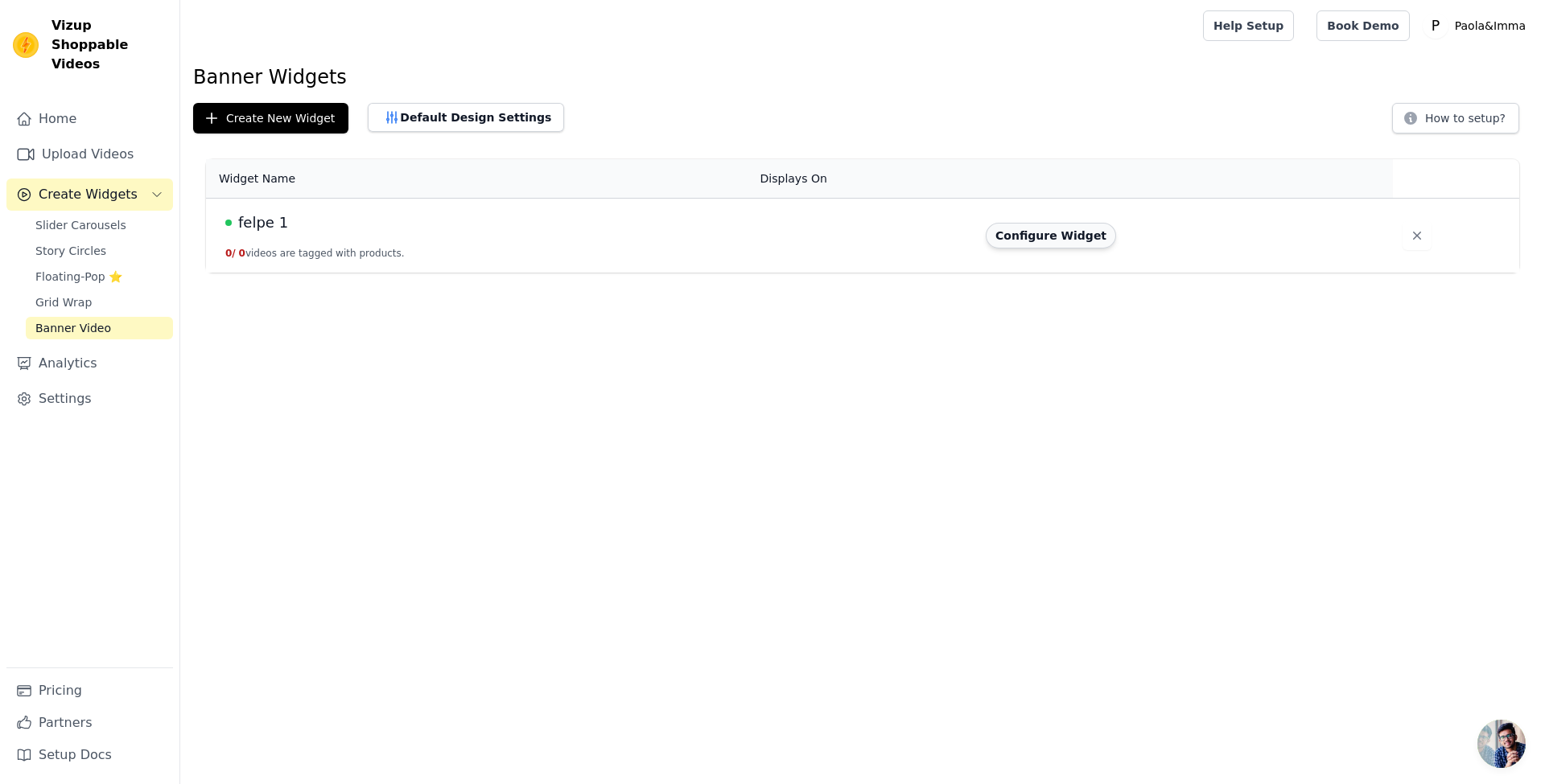
click at [1045, 241] on button "Configure Widget" at bounding box center [1051, 235] width 130 height 26
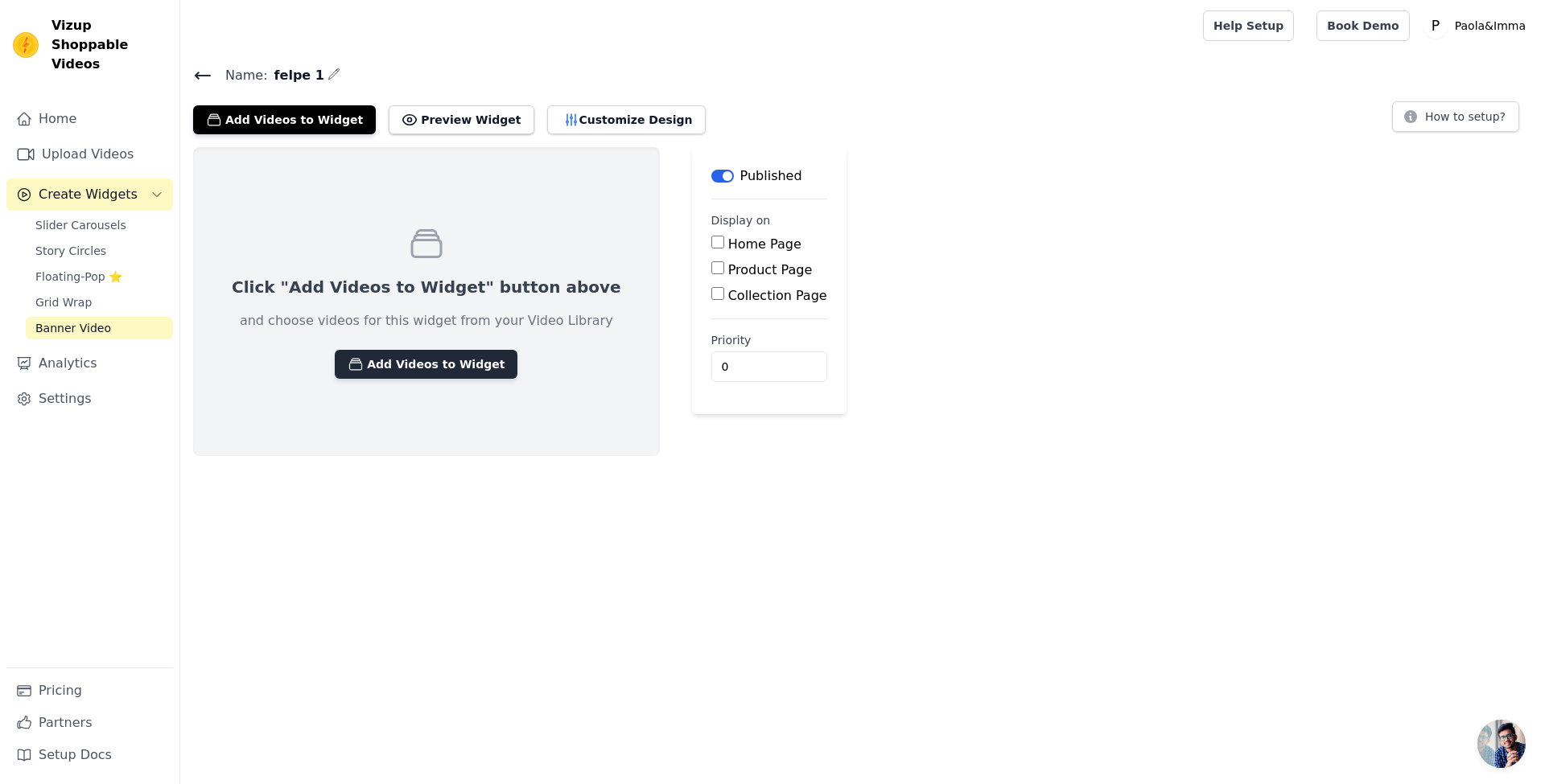
click at [400, 354] on button "Add Videos to Widget" at bounding box center [425, 364] width 182 height 29
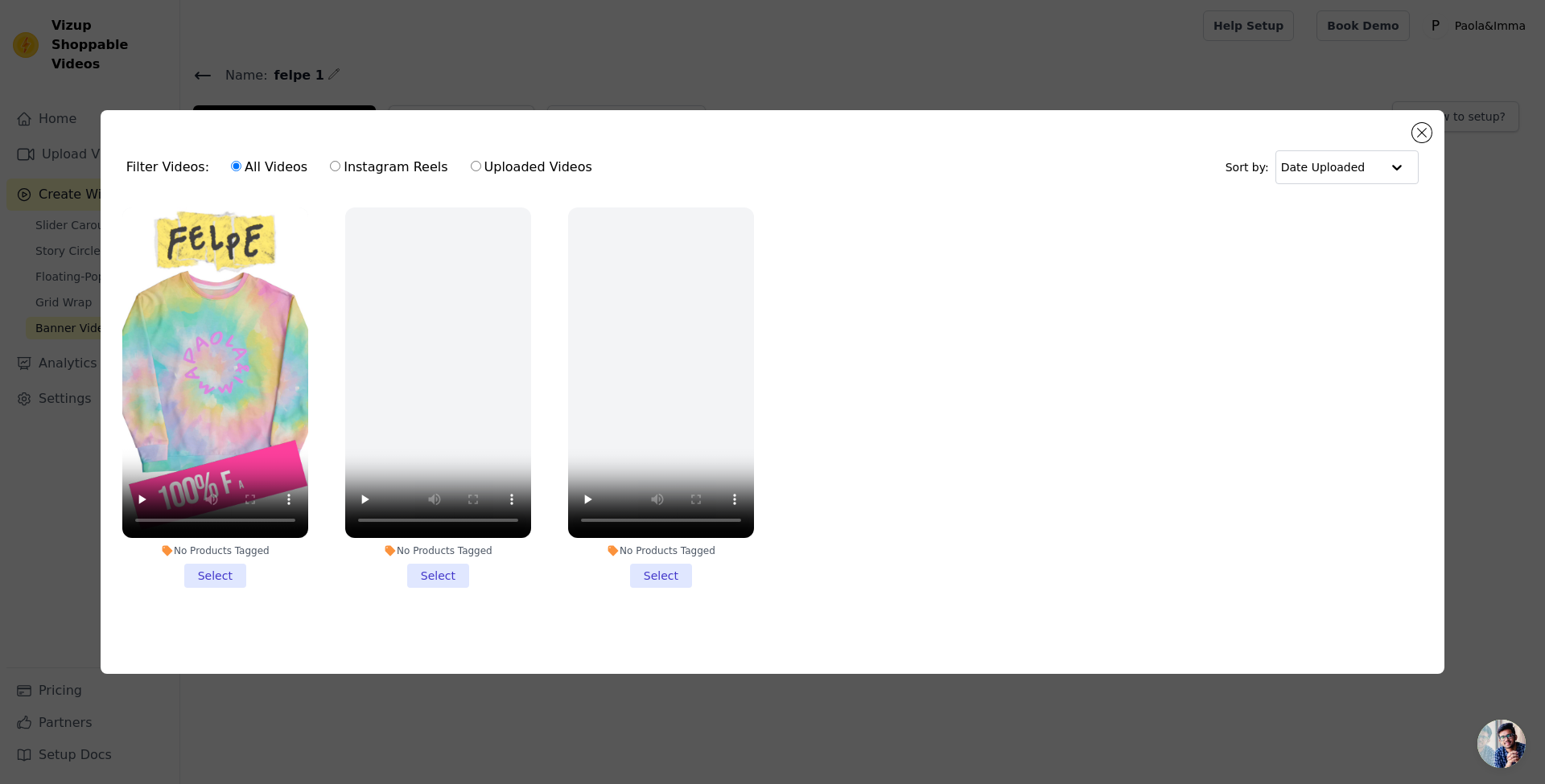
click at [223, 571] on li "No Products Tagged Select" at bounding box center [215, 398] width 186 height 381
click at [0, 0] on input "No Products Tagged Select" at bounding box center [0, 0] width 0 height 0
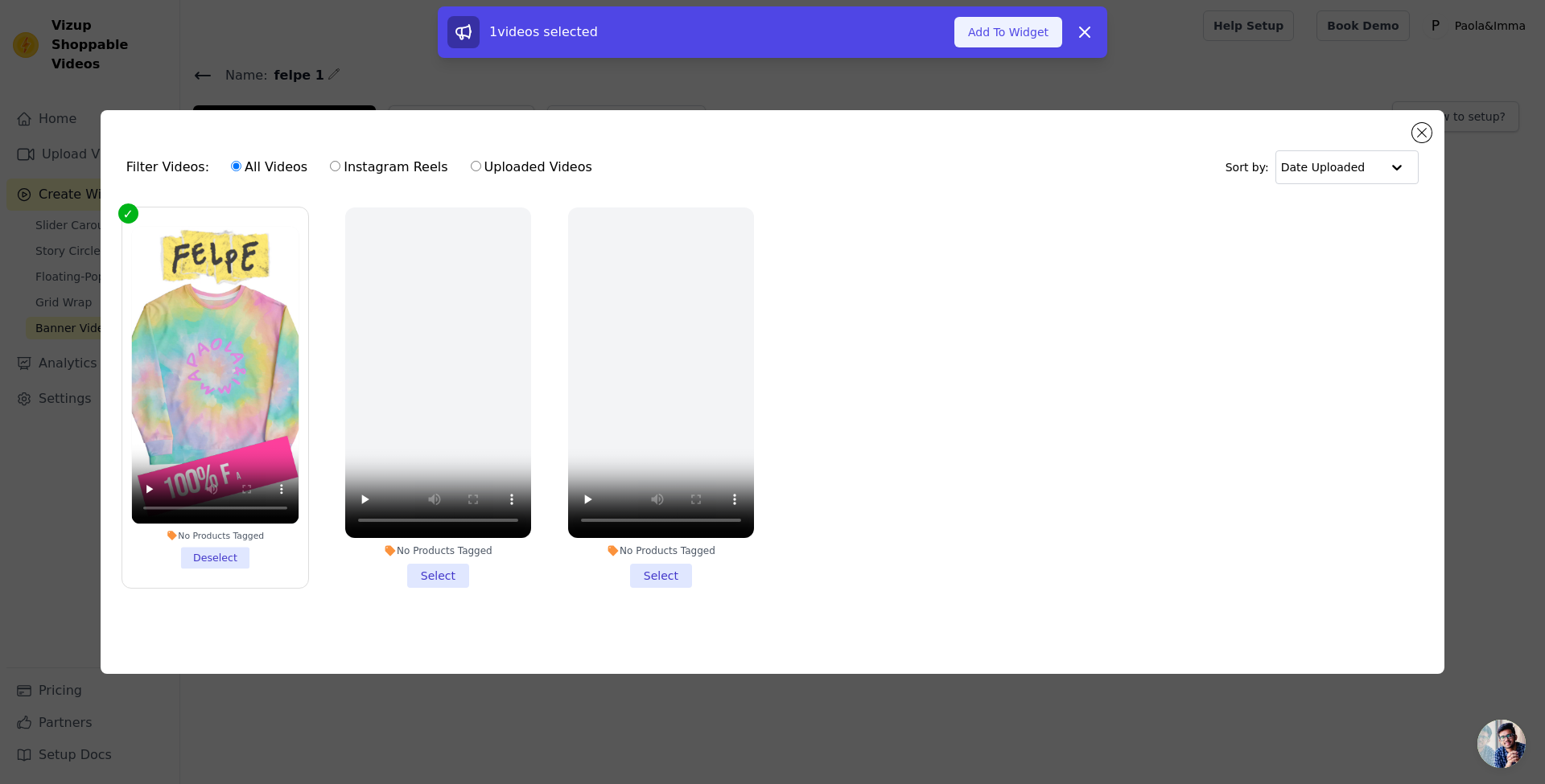
click at [1013, 28] on button "Add To Widget" at bounding box center [1008, 32] width 108 height 30
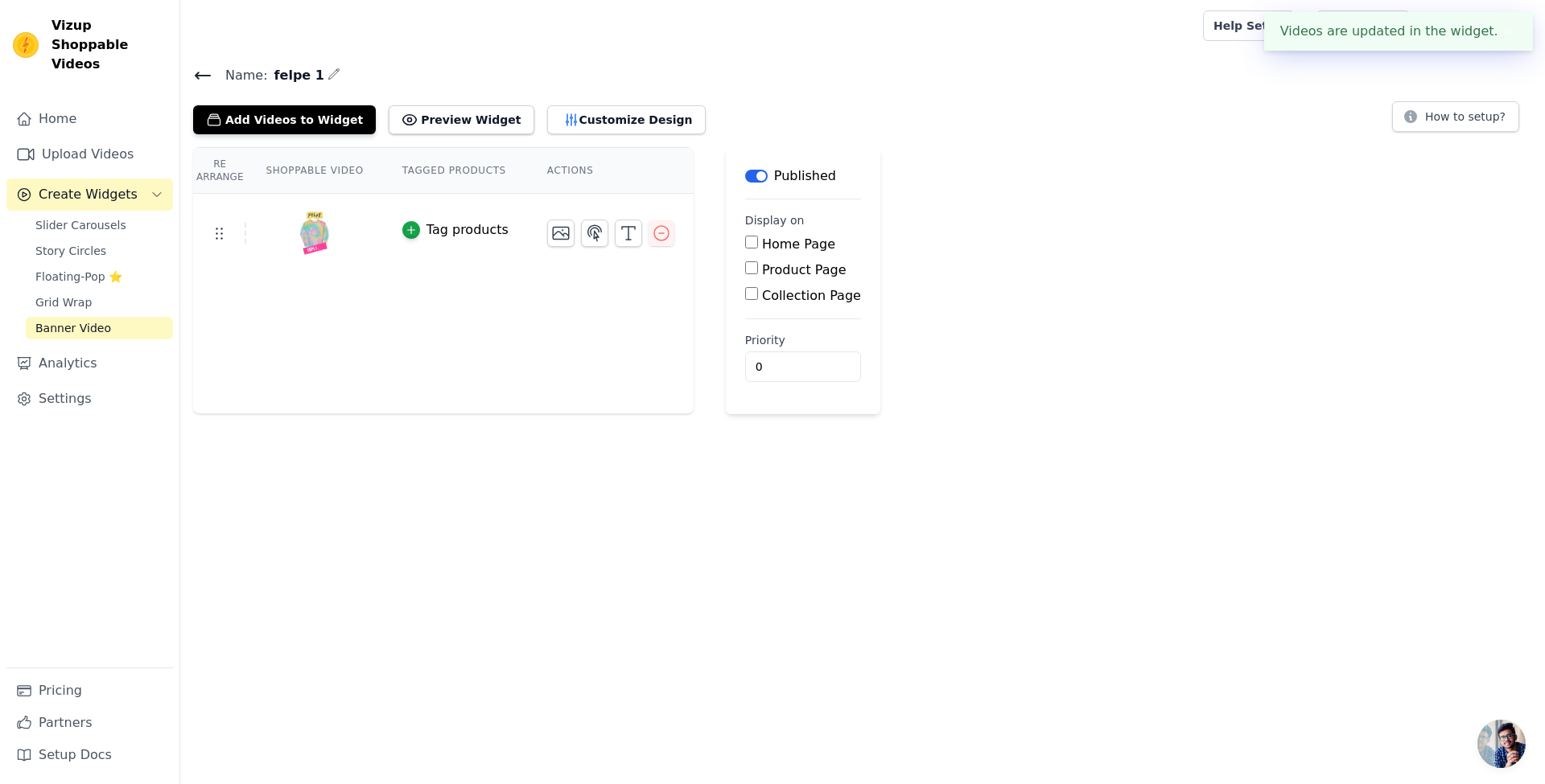
click at [762, 236] on label "Home Page" at bounding box center [798, 244] width 73 height 15
click at [747, 236] on input "Home Page" at bounding box center [751, 242] width 13 height 13
checkbox input "true"
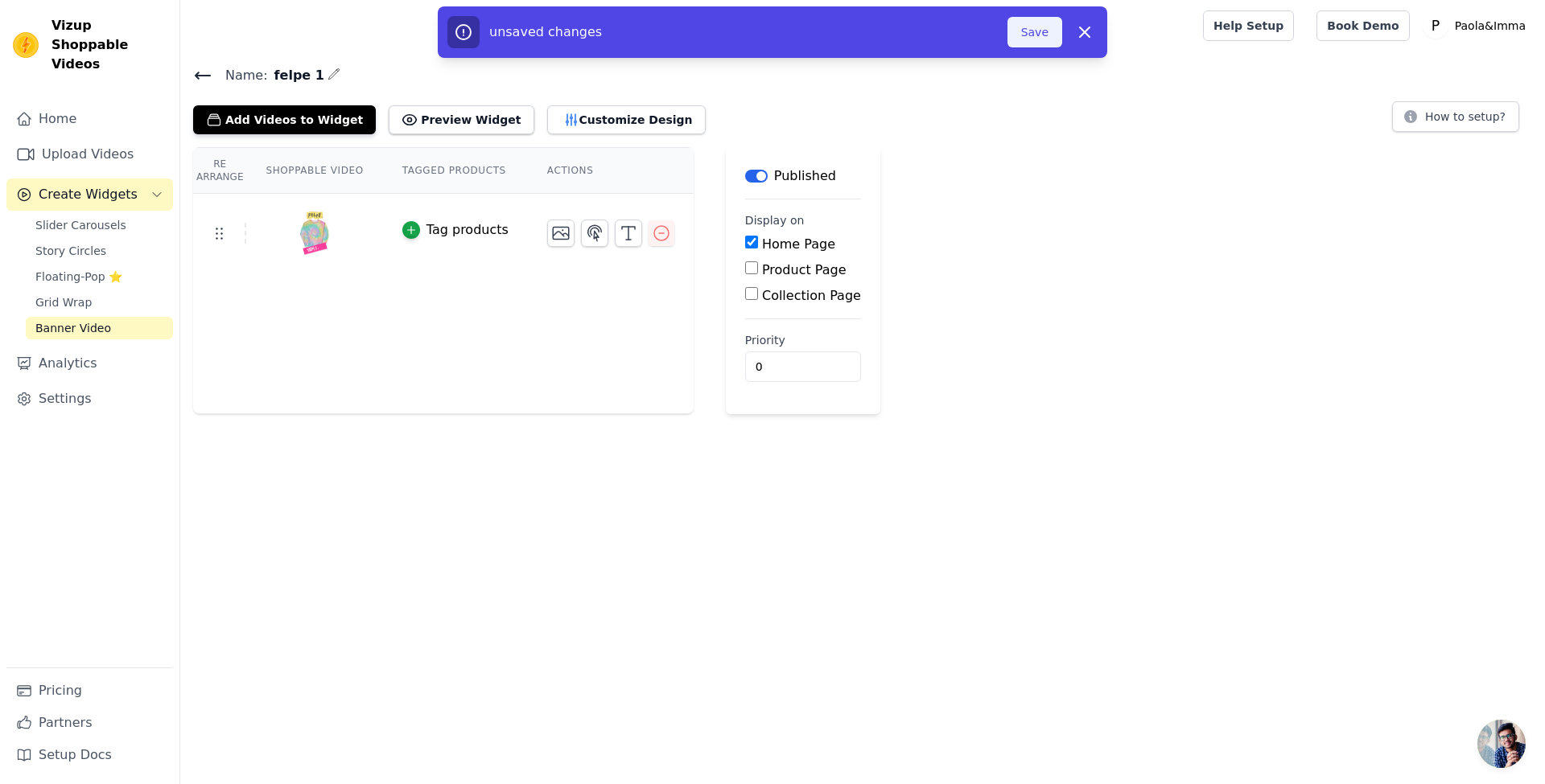
click at [1037, 33] on button "Save" at bounding box center [1035, 32] width 55 height 30
